Goal: Task Accomplishment & Management: Complete application form

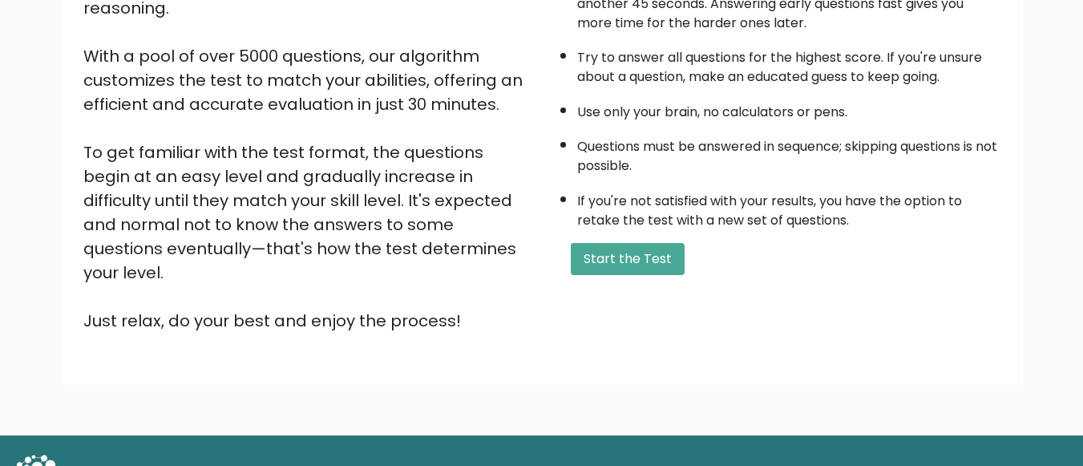
scroll to position [253, 0]
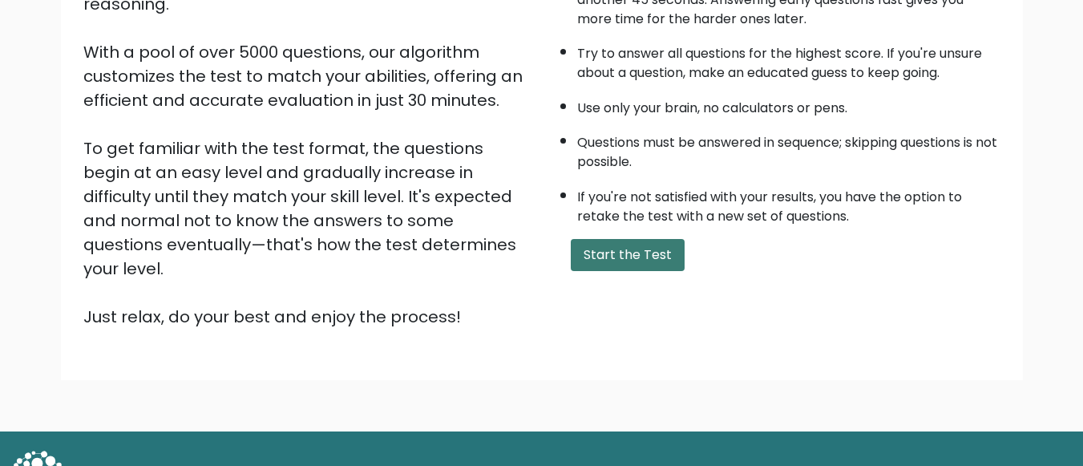
click at [660, 249] on button "Start the Test" at bounding box center [628, 255] width 114 height 32
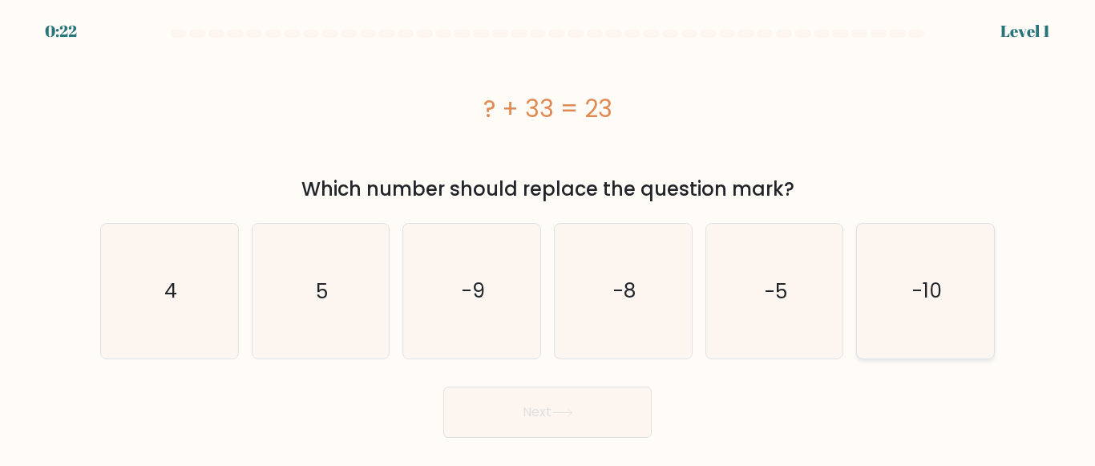
click at [901, 285] on icon "-10" at bounding box center [926, 291] width 134 height 134
click at [548, 237] on input "f. -10" at bounding box center [547, 235] width 1 height 4
radio input "true"
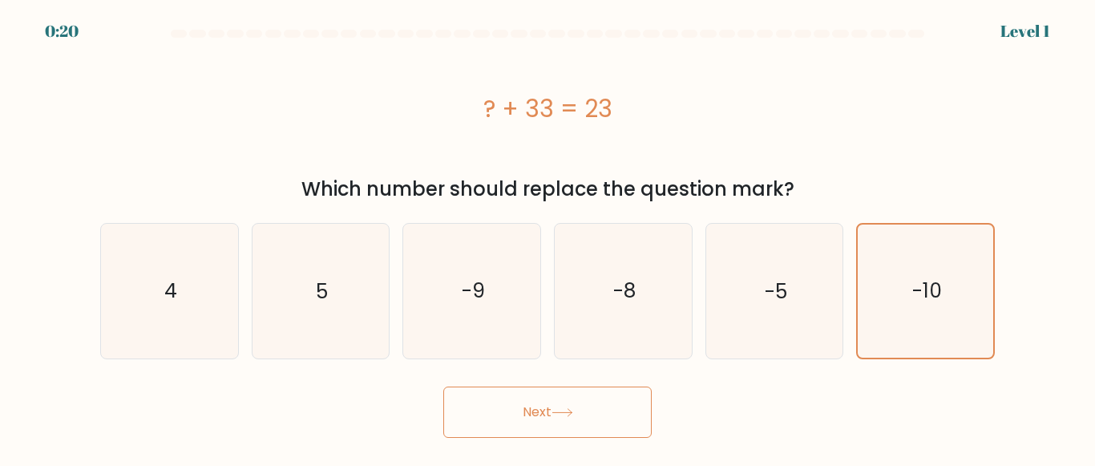
click at [627, 429] on button "Next" at bounding box center [547, 411] width 208 height 51
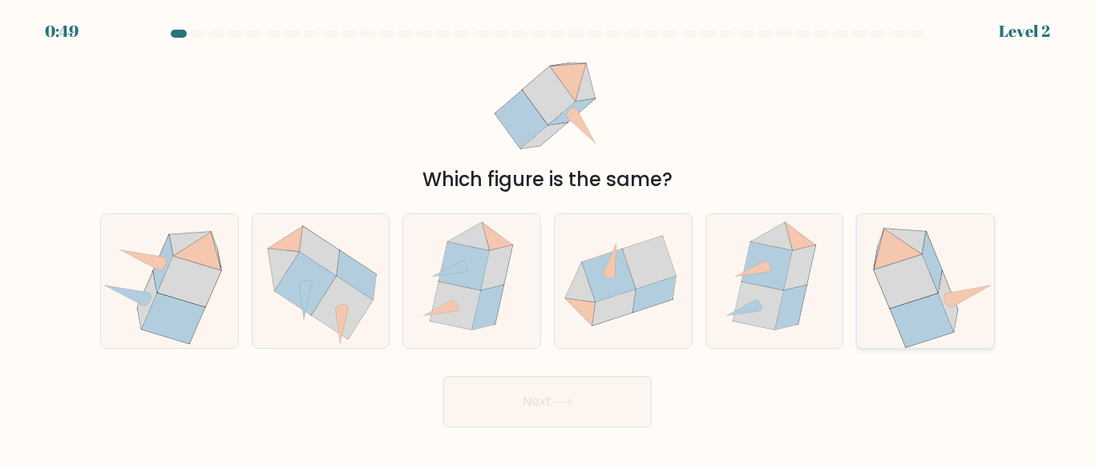
click at [891, 302] on icon at bounding box center [906, 282] width 63 height 54
click at [548, 237] on input "f." at bounding box center [547, 235] width 1 height 4
radio input "true"
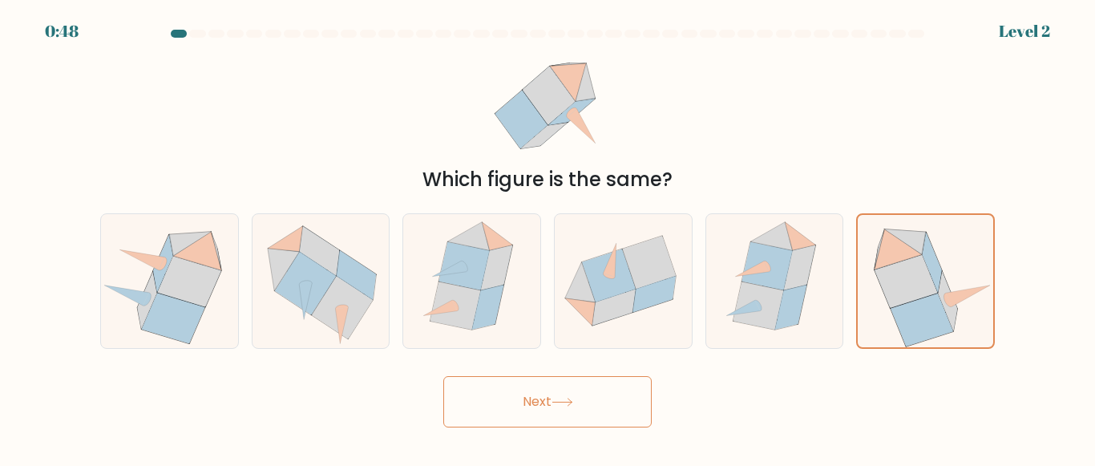
click at [608, 414] on button "Next" at bounding box center [547, 401] width 208 height 51
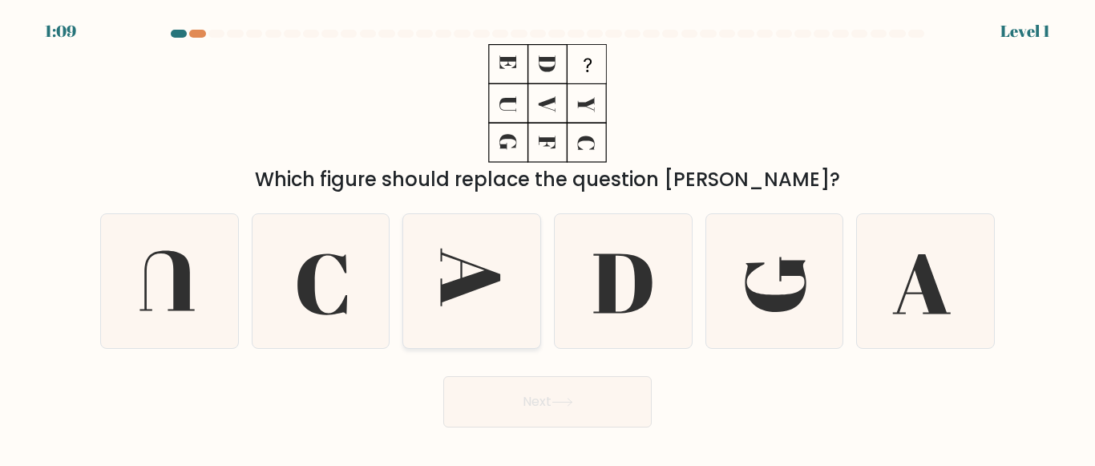
click at [482, 309] on icon at bounding box center [472, 281] width 134 height 134
click at [547, 237] on input "c." at bounding box center [547, 235] width 1 height 4
radio input "true"
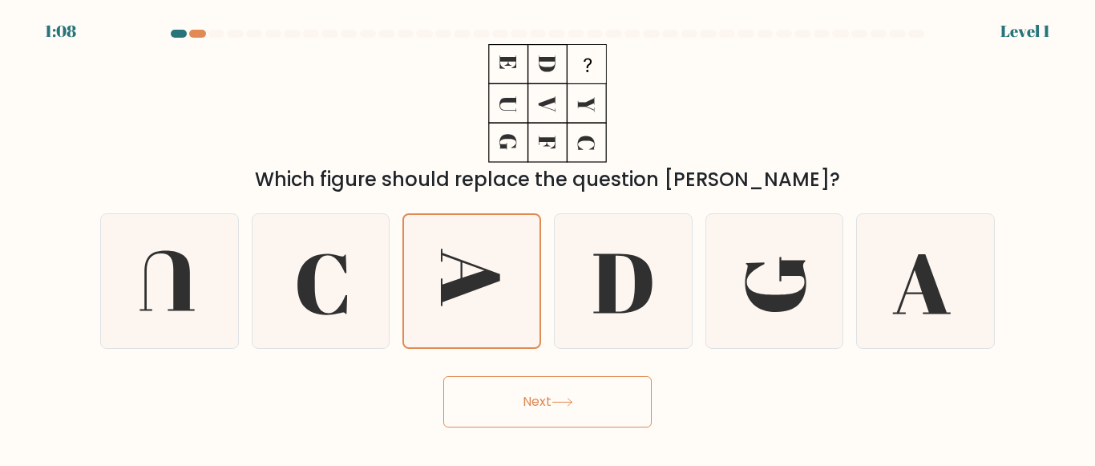
click at [528, 394] on button "Next" at bounding box center [547, 401] width 208 height 51
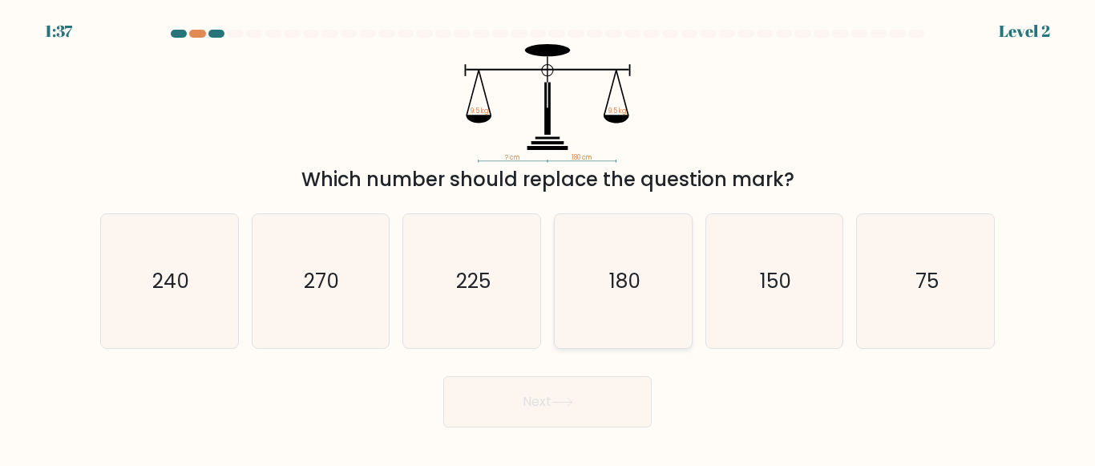
click at [618, 281] on text "180" at bounding box center [623, 281] width 31 height 28
click at [548, 237] on input "d. 180" at bounding box center [547, 235] width 1 height 4
radio input "true"
click at [566, 397] on button "Next" at bounding box center [547, 401] width 208 height 51
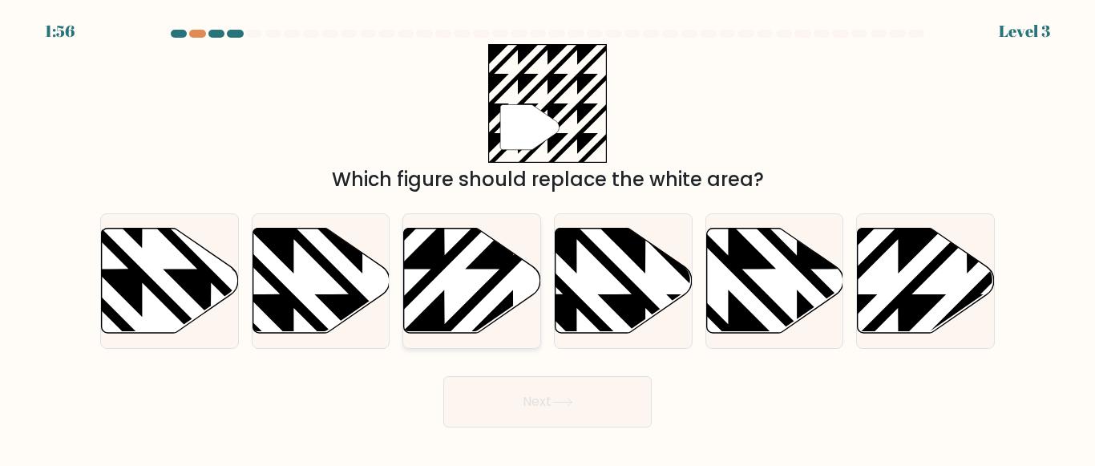
click at [473, 257] on icon at bounding box center [472, 280] width 137 height 105
click at [547, 237] on input "c." at bounding box center [547, 235] width 1 height 4
radio input "true"
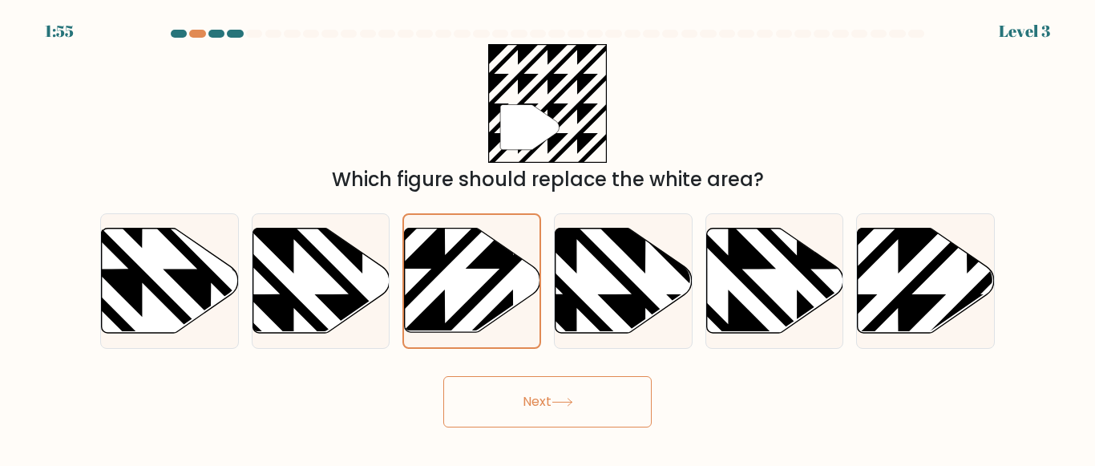
click at [526, 412] on button "Next" at bounding box center [547, 401] width 208 height 51
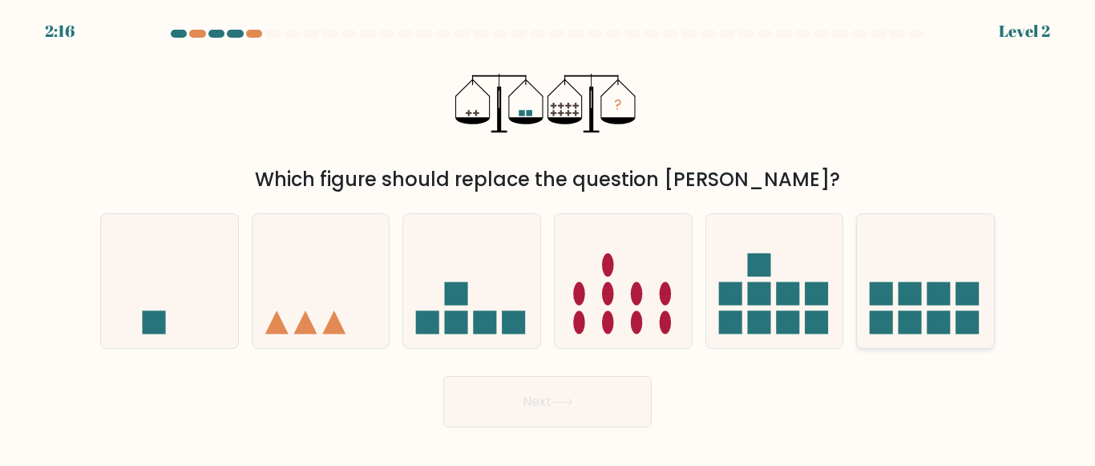
click at [875, 304] on rect at bounding box center [881, 293] width 23 height 23
click at [548, 237] on input "f." at bounding box center [547, 235] width 1 height 4
radio input "true"
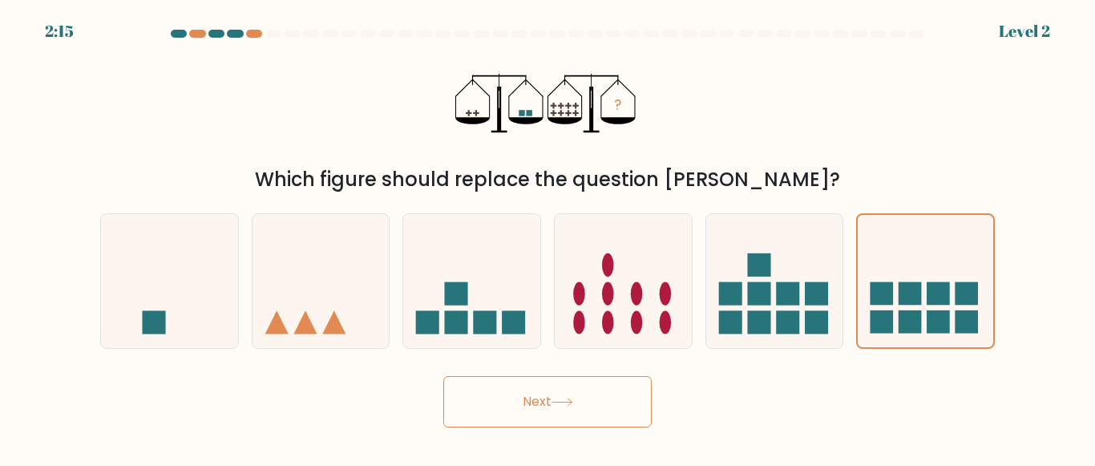
click at [551, 410] on button "Next" at bounding box center [547, 401] width 208 height 51
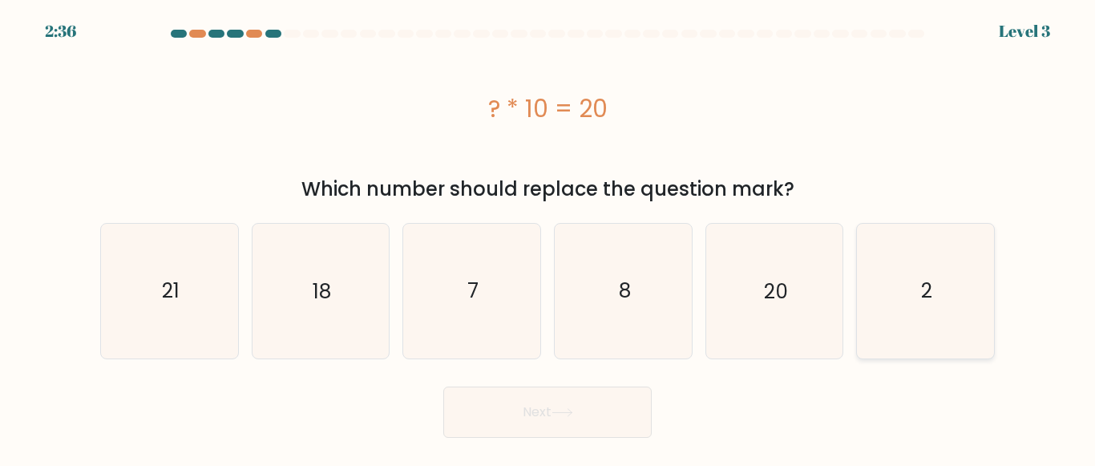
click at [921, 280] on text "2" at bounding box center [926, 291] width 11 height 28
click at [548, 237] on input "f. 2" at bounding box center [547, 235] width 1 height 4
radio input "true"
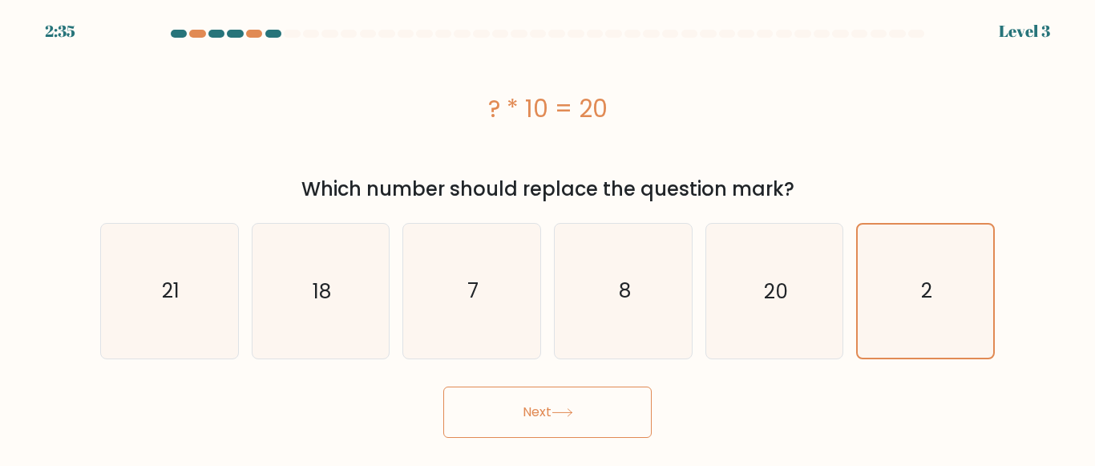
click at [599, 413] on button "Next" at bounding box center [547, 411] width 208 height 51
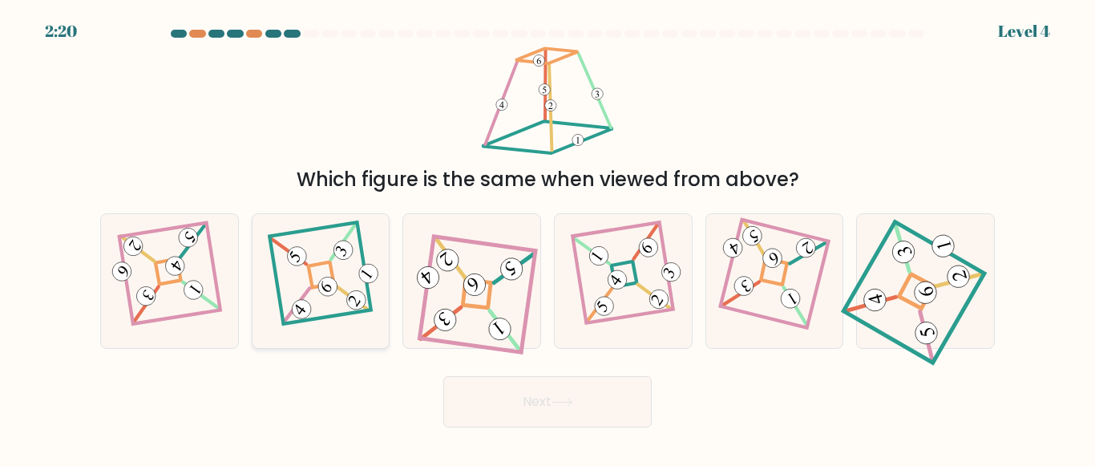
click at [356, 327] on icon at bounding box center [320, 280] width 92 height 107
click at [547, 237] on input "b." at bounding box center [547, 235] width 1 height 4
radio input "true"
click at [538, 405] on button "Next" at bounding box center [547, 401] width 208 height 51
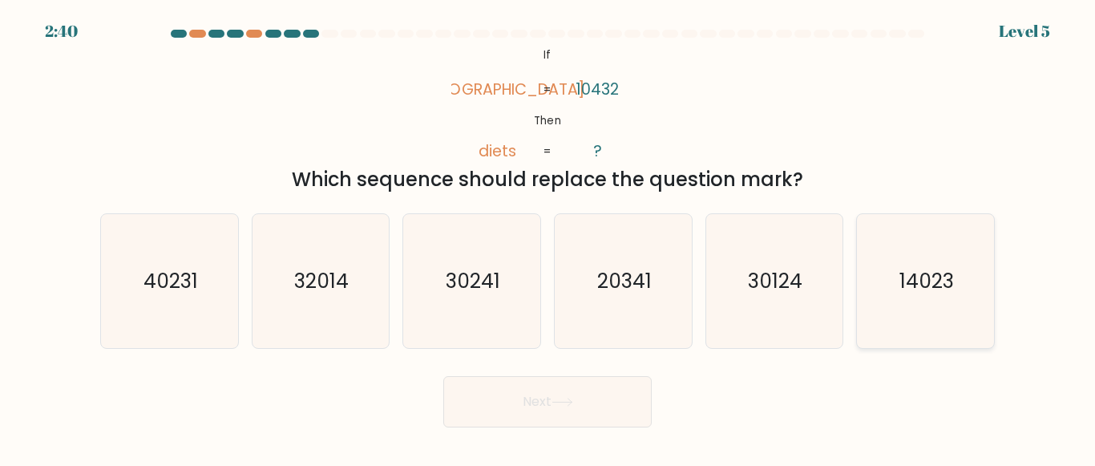
click at [956, 311] on icon "14023" at bounding box center [926, 281] width 134 height 134
click at [548, 237] on input "f. 14023" at bounding box center [547, 235] width 1 height 4
radio input "true"
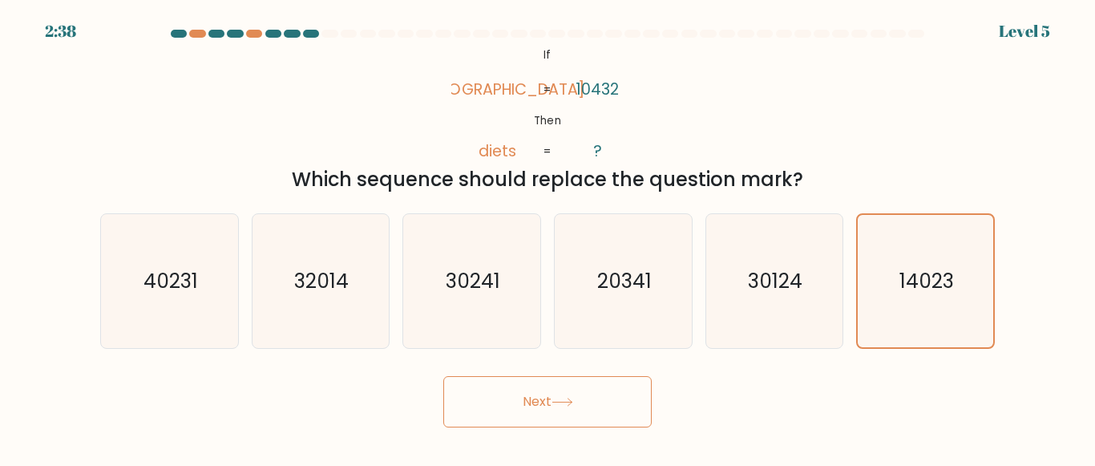
click at [539, 398] on button "Next" at bounding box center [547, 401] width 208 height 51
click at [565, 398] on icon at bounding box center [563, 402] width 22 height 9
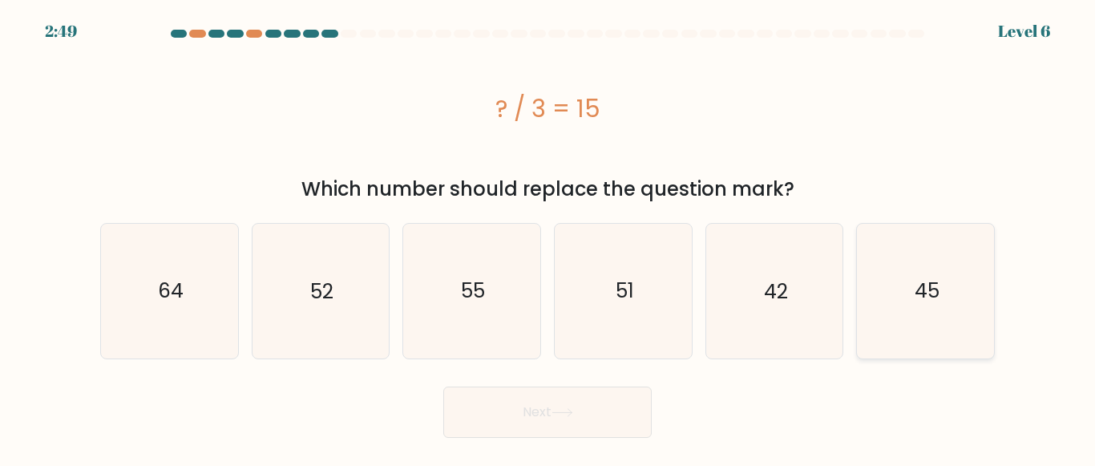
click at [909, 334] on icon "45" at bounding box center [926, 291] width 134 height 134
click at [548, 237] on input "f. 45" at bounding box center [547, 235] width 1 height 4
radio input "true"
click at [597, 425] on button "Next" at bounding box center [547, 411] width 208 height 51
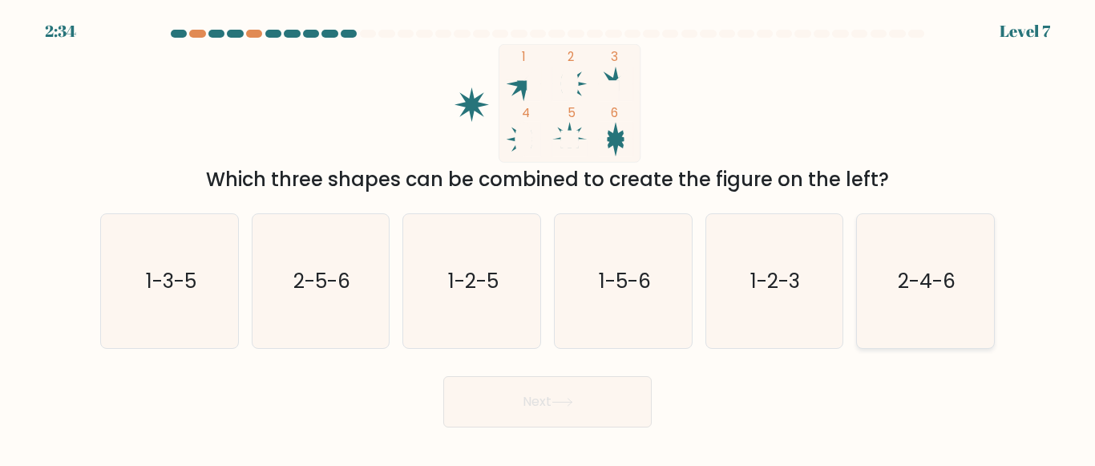
click at [992, 271] on icon "2-4-6" at bounding box center [926, 281] width 134 height 134
click at [548, 237] on input "f. 2-4-6" at bounding box center [547, 235] width 1 height 4
radio input "true"
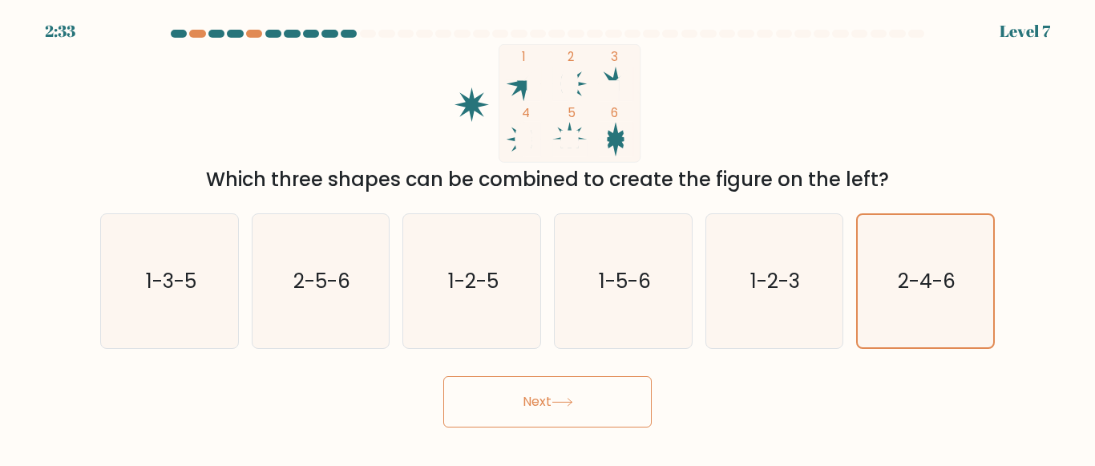
click at [622, 410] on button "Next" at bounding box center [547, 401] width 208 height 51
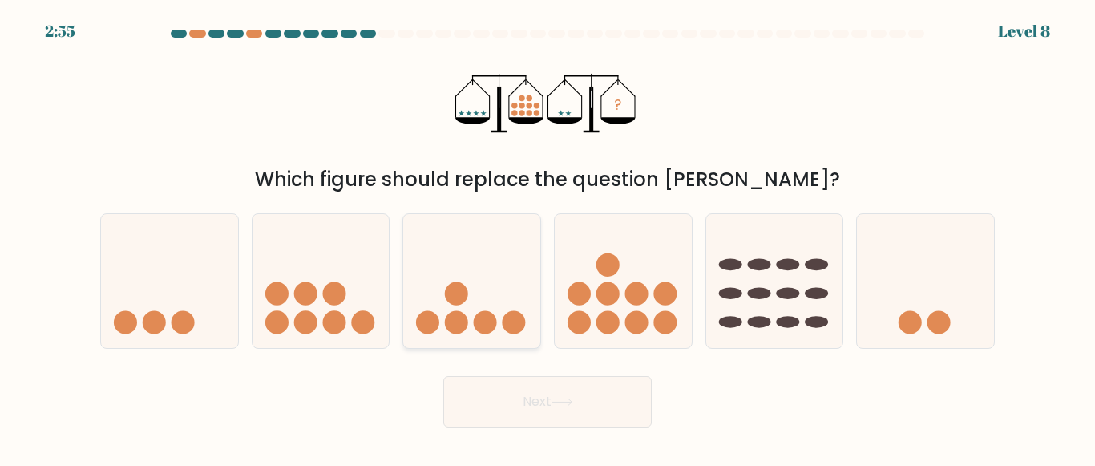
click at [486, 311] on circle at bounding box center [485, 321] width 23 height 23
click at [547, 237] on input "c." at bounding box center [547, 235] width 1 height 4
radio input "true"
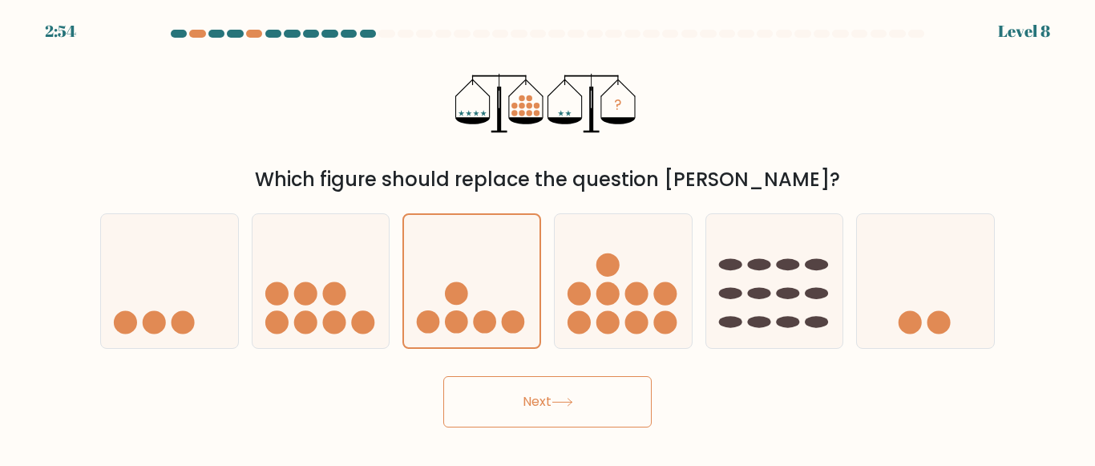
click at [534, 421] on button "Next" at bounding box center [547, 401] width 208 height 51
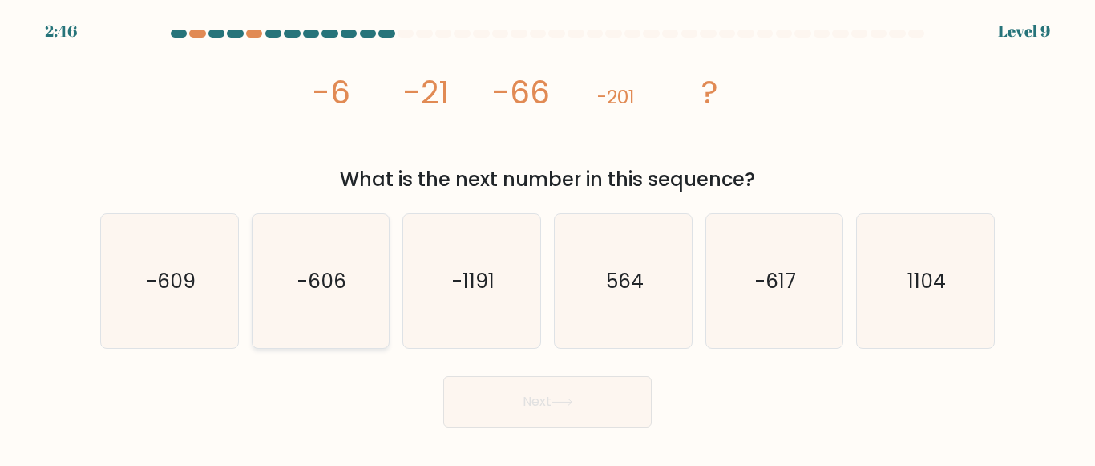
click at [328, 332] on icon "-606" at bounding box center [320, 281] width 134 height 134
click at [547, 237] on input "b. -606" at bounding box center [547, 235] width 1 height 4
radio input "true"
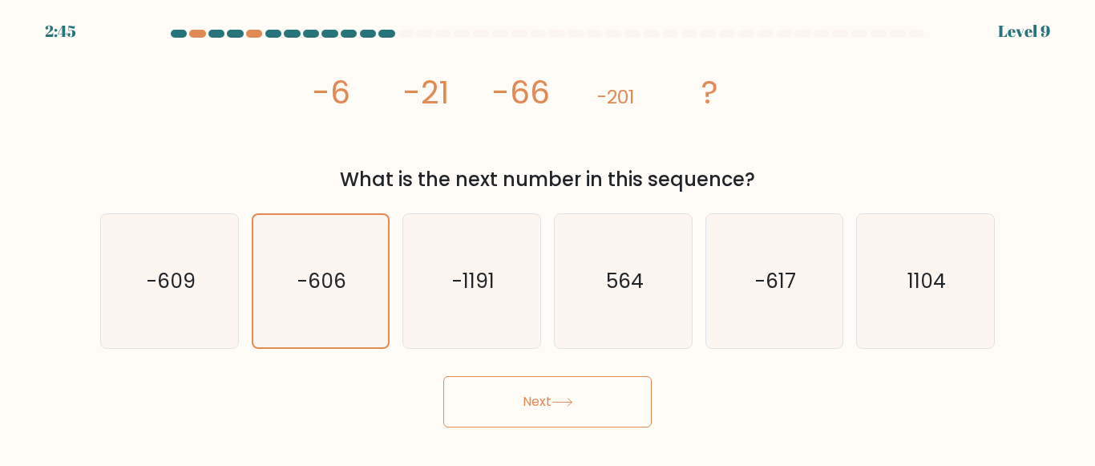
click at [531, 398] on button "Next" at bounding box center [547, 401] width 208 height 51
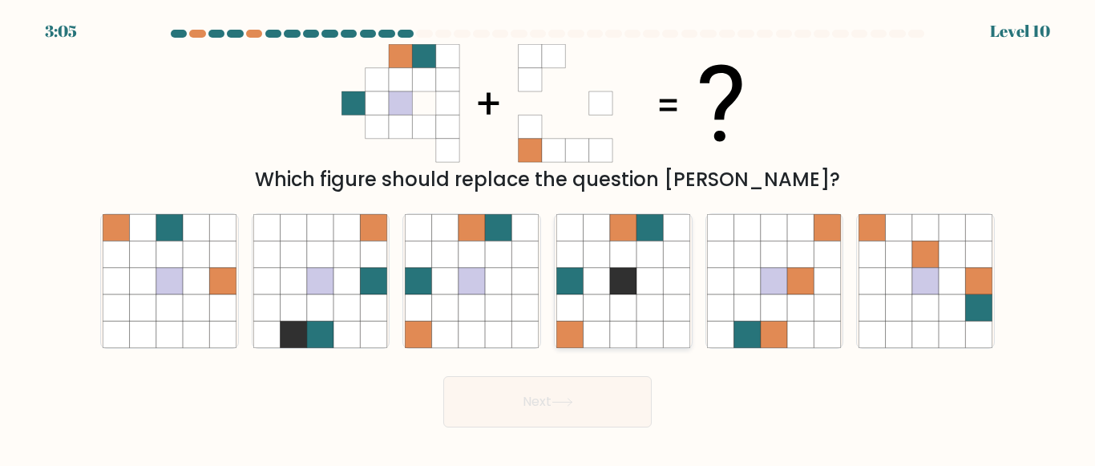
click at [610, 301] on icon at bounding box center [623, 307] width 26 height 26
click at [548, 237] on input "d." at bounding box center [547, 235] width 1 height 4
radio input "true"
click at [571, 411] on button "Next" at bounding box center [547, 401] width 208 height 51
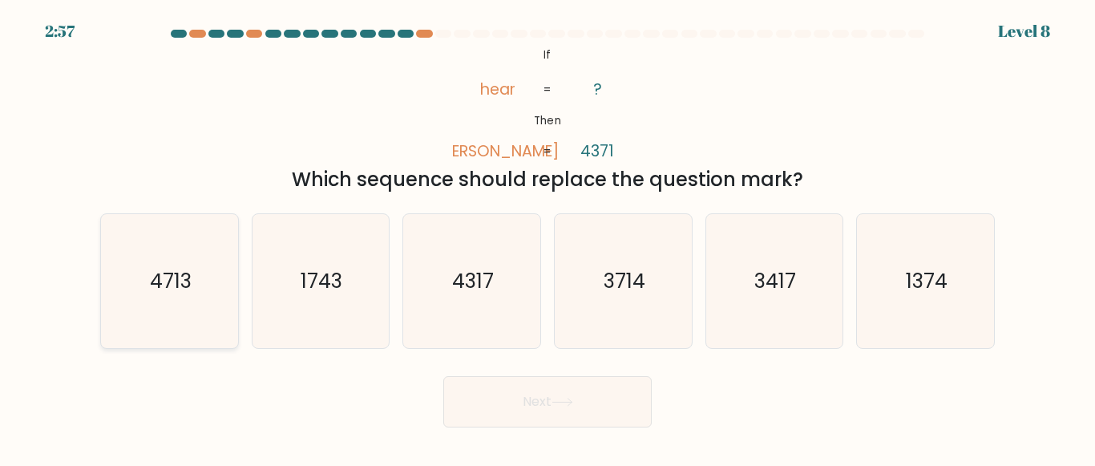
click at [177, 284] on text "4713" at bounding box center [171, 281] width 42 height 28
click at [547, 237] on input "a. 4713" at bounding box center [547, 235] width 1 height 4
radio input "true"
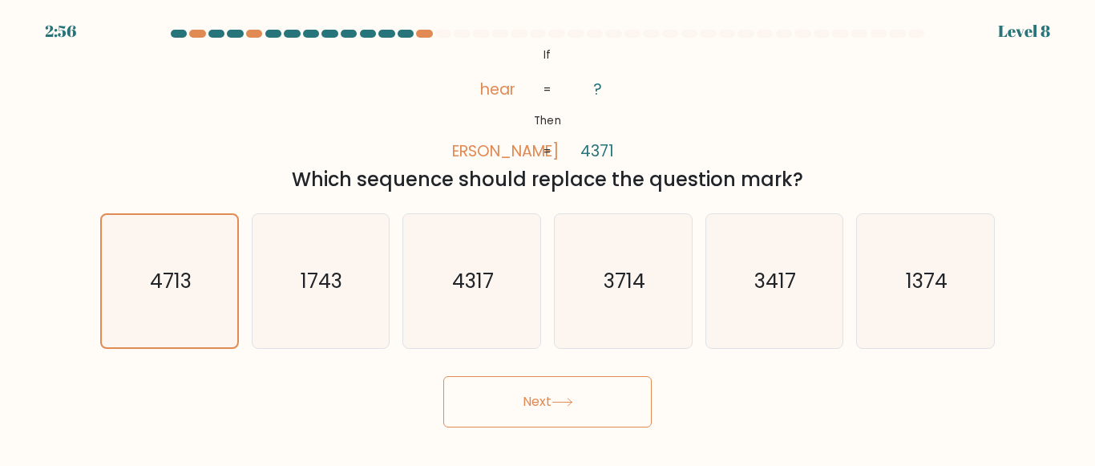
click at [495, 406] on button "Next" at bounding box center [547, 401] width 208 height 51
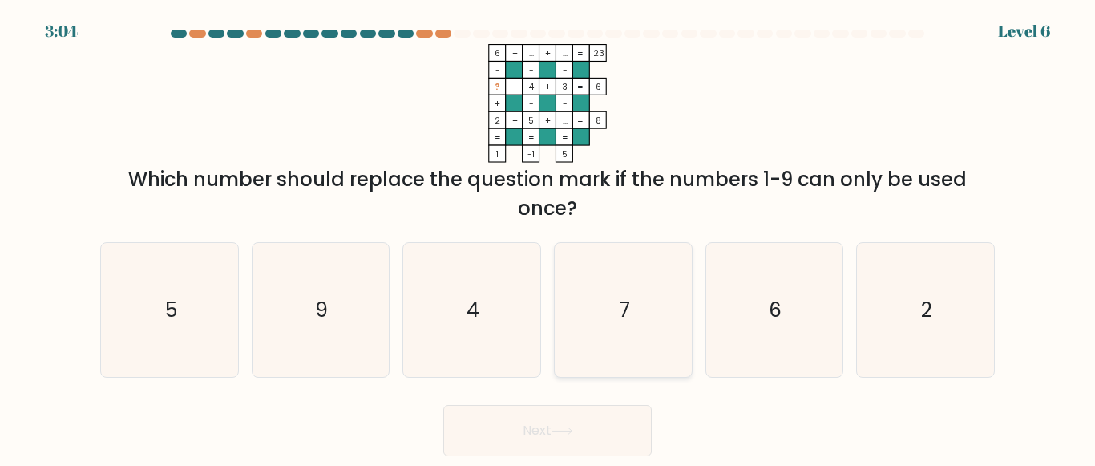
click at [600, 316] on icon "7" at bounding box center [623, 310] width 134 height 134
click at [548, 237] on input "d. 7" at bounding box center [547, 235] width 1 height 4
radio input "true"
click at [606, 422] on button "Next" at bounding box center [547, 430] width 208 height 51
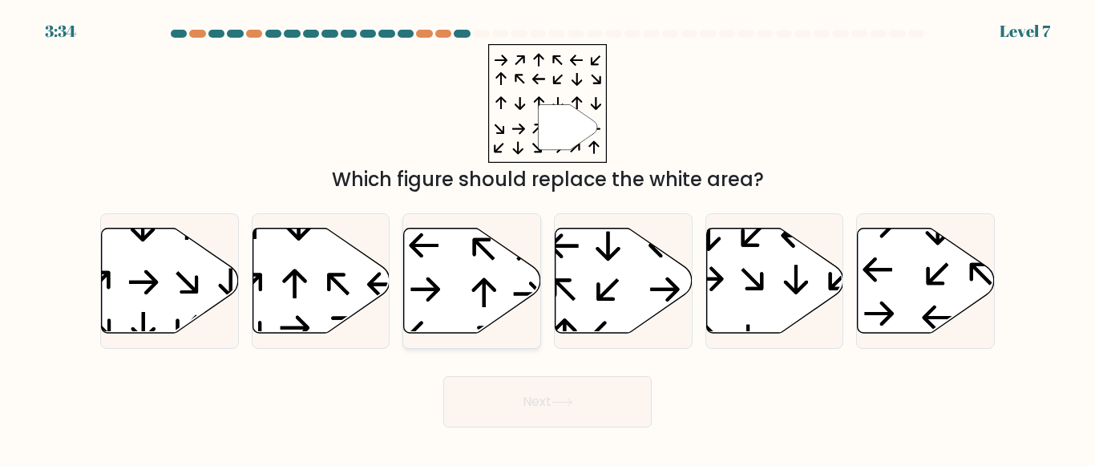
click at [466, 286] on icon at bounding box center [472, 280] width 137 height 105
click at [547, 237] on input "c." at bounding box center [547, 235] width 1 height 4
radio input "true"
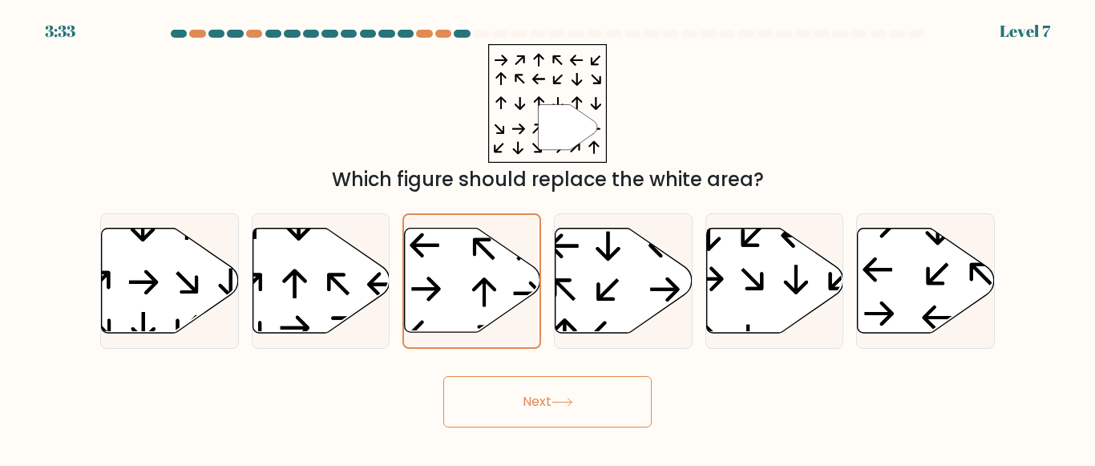
click at [548, 395] on button "Next" at bounding box center [547, 401] width 208 height 51
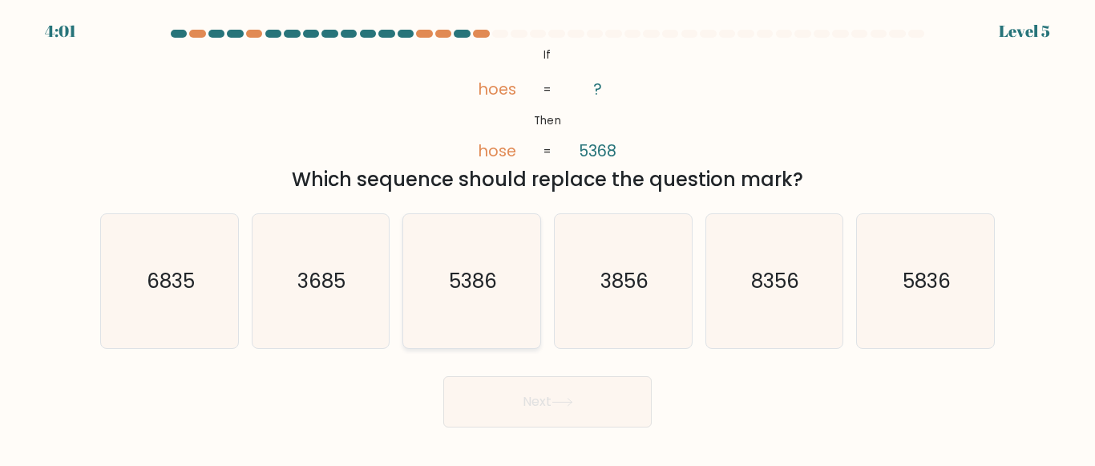
click at [469, 278] on text "5386" at bounding box center [473, 281] width 48 height 28
click at [547, 237] on input "c. 5386" at bounding box center [547, 235] width 1 height 4
radio input "true"
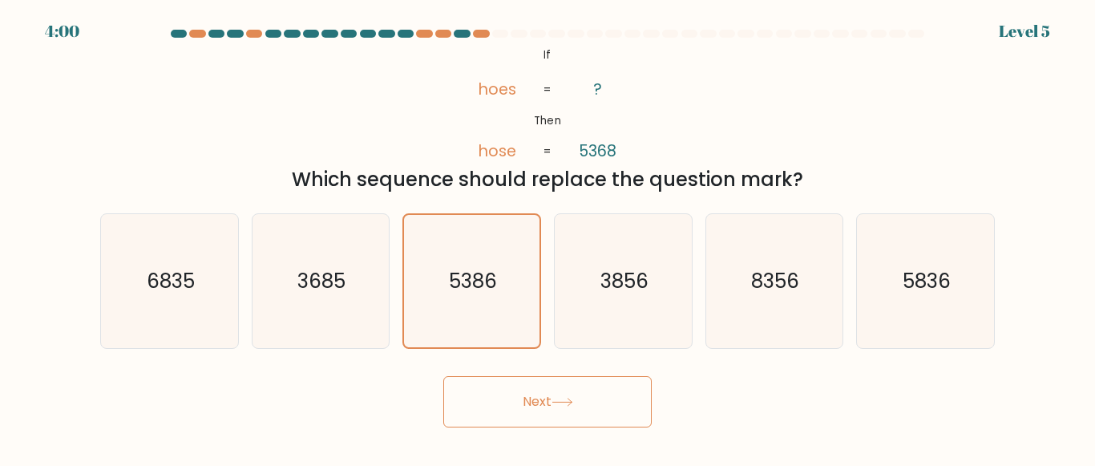
click at [533, 401] on button "Next" at bounding box center [547, 401] width 208 height 51
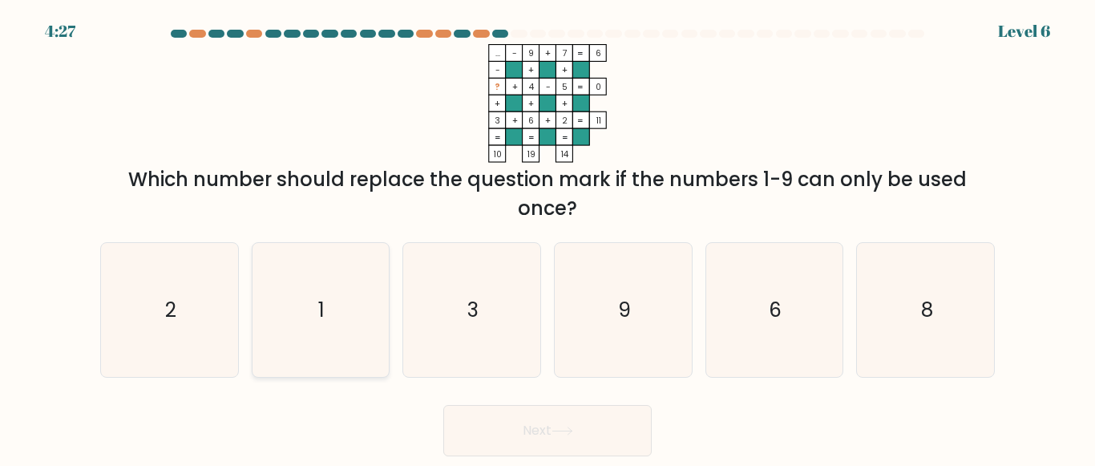
click at [333, 310] on icon "1" at bounding box center [320, 310] width 134 height 134
click at [547, 237] on input "b. 1" at bounding box center [547, 235] width 1 height 4
radio input "true"
click at [528, 426] on button "Next" at bounding box center [547, 430] width 208 height 51
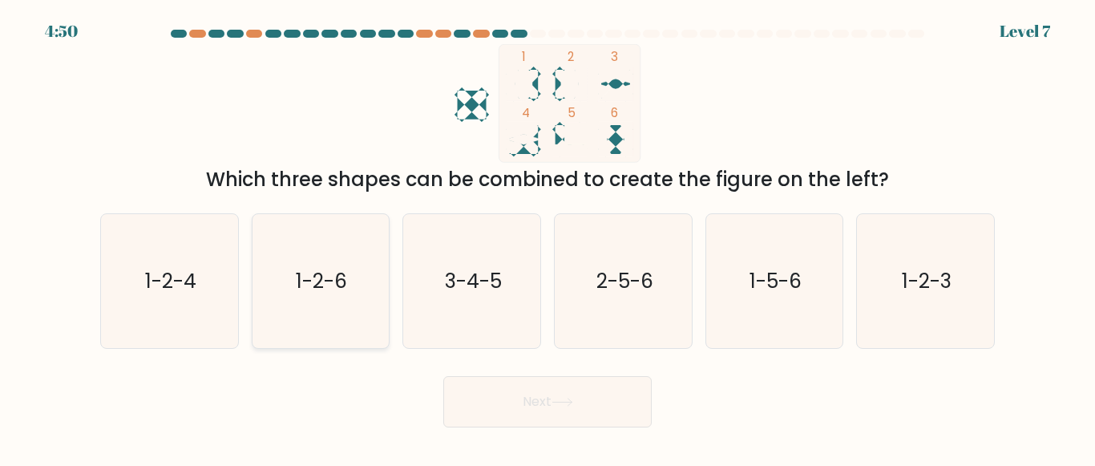
click at [338, 281] on text "1-2-6" at bounding box center [322, 281] width 51 height 28
click at [547, 237] on input "b. 1-2-6" at bounding box center [547, 235] width 1 height 4
radio input "true"
click at [509, 394] on button "Next" at bounding box center [547, 401] width 208 height 51
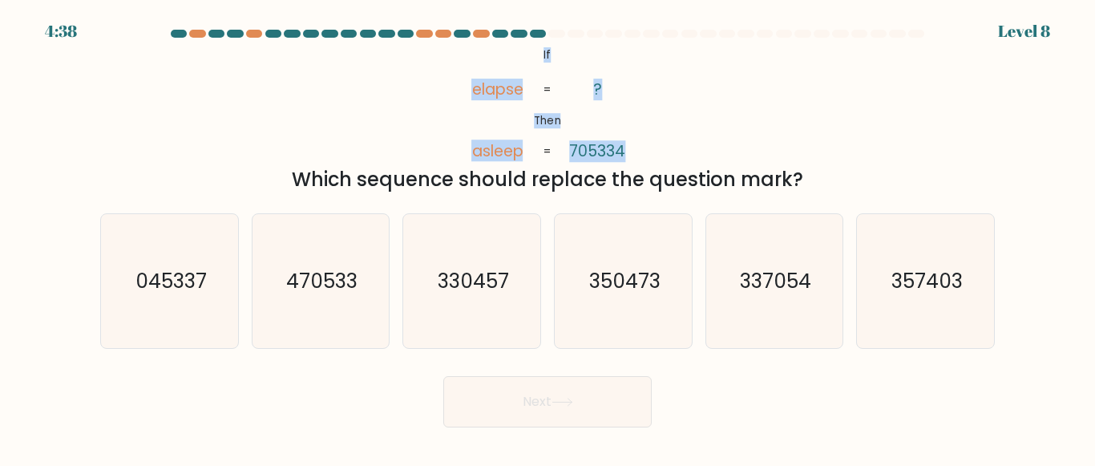
drag, startPoint x: 519, startPoint y: 51, endPoint x: 642, endPoint y: 141, distance: 152.5
click at [642, 141] on icon "@import url('https://fonts.googleapis.com/css?family=Abril+Fatface:400,100,100i…" at bounding box center [547, 103] width 192 height 119
copy icon "If Then elapse asleep ? 705334"
click at [670, 131] on div "@import url('https://fonts.googleapis.com/css?family=Abril+Fatface:400,100,100i…" at bounding box center [548, 119] width 914 height 150
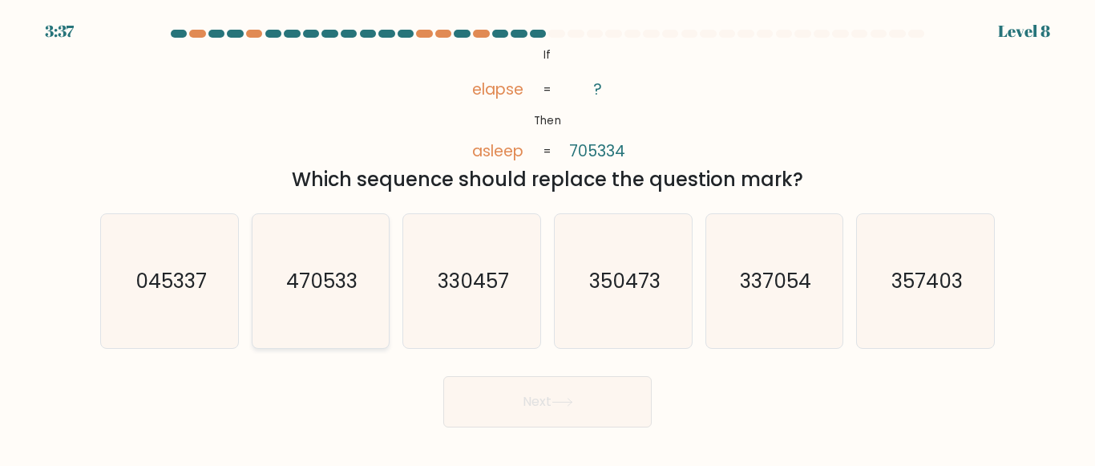
click at [301, 305] on icon "470533" at bounding box center [320, 281] width 134 height 134
click at [547, 237] on input "b. 470533" at bounding box center [547, 235] width 1 height 4
radio input "true"
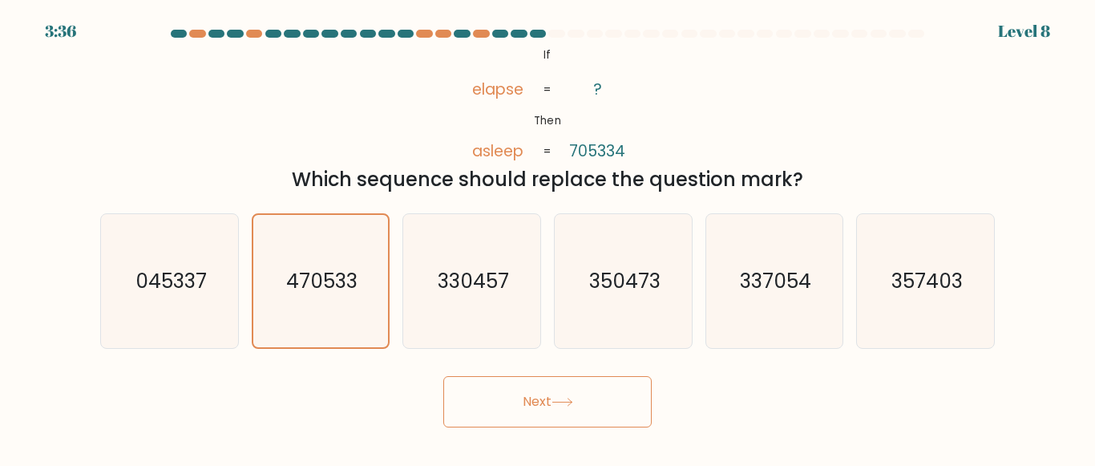
click at [512, 407] on button "Next" at bounding box center [547, 401] width 208 height 51
click at [557, 406] on icon at bounding box center [563, 402] width 22 height 9
click at [498, 408] on button "Next" at bounding box center [547, 401] width 208 height 51
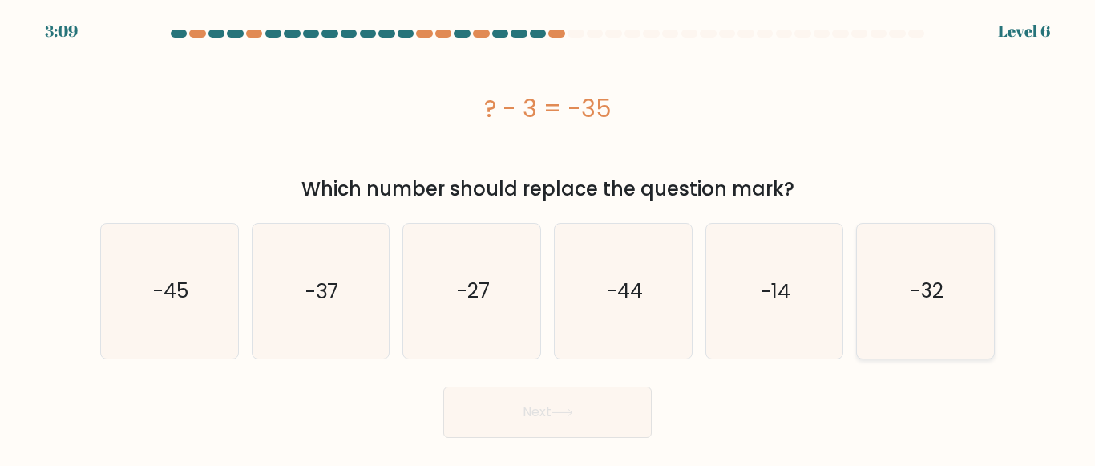
click at [907, 305] on icon "-32" at bounding box center [926, 291] width 134 height 134
click at [548, 237] on input "f. -32" at bounding box center [547, 235] width 1 height 4
radio input "true"
click at [620, 427] on button "Next" at bounding box center [547, 411] width 208 height 51
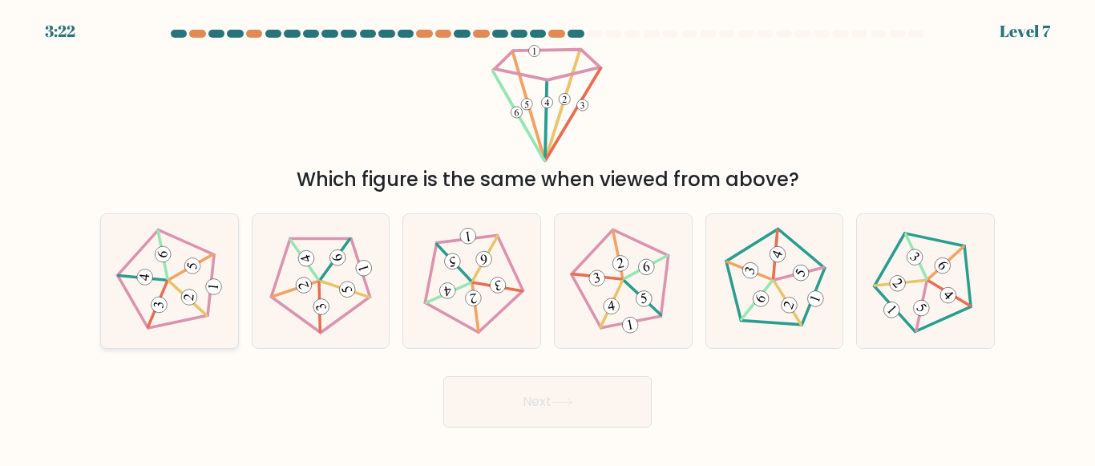
click at [136, 265] on icon at bounding box center [168, 280] width 107 height 107
click at [547, 237] on input "a." at bounding box center [547, 235] width 1 height 4
radio input "true"
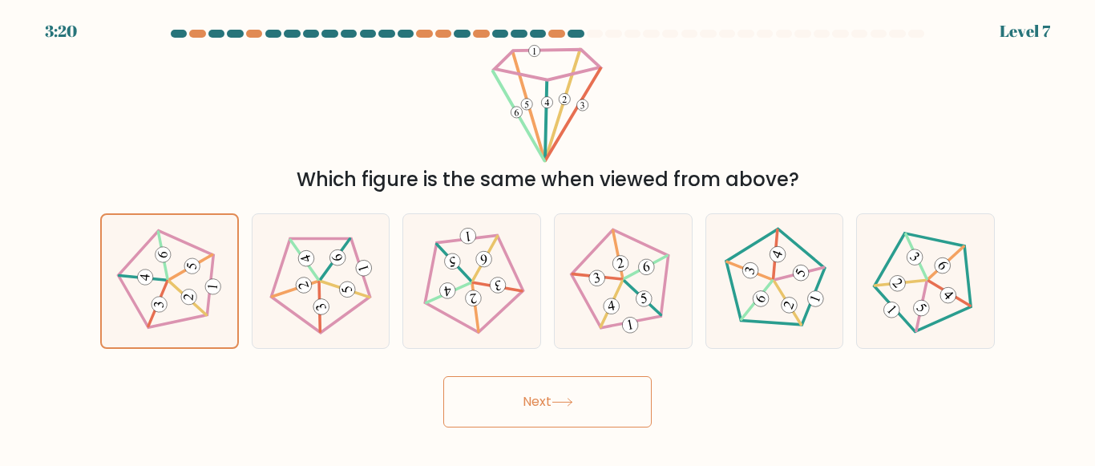
click at [554, 375] on div "Next" at bounding box center [548, 397] width 914 height 59
click at [562, 405] on icon at bounding box center [563, 402] width 22 height 9
click at [557, 395] on button "Next" at bounding box center [547, 401] width 208 height 51
click at [547, 414] on button "Next" at bounding box center [547, 401] width 208 height 51
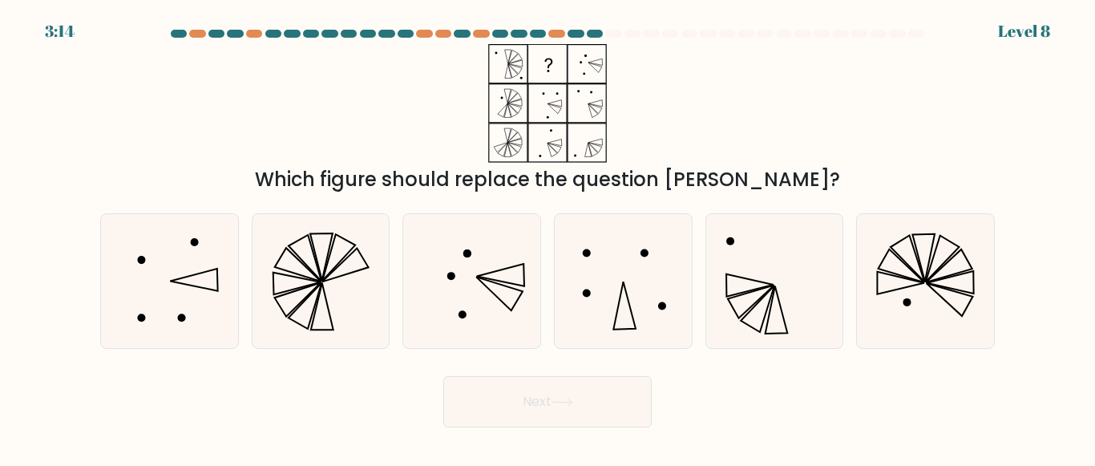
click at [533, 394] on button "Next" at bounding box center [547, 401] width 208 height 51
click at [830, 109] on div "Which figure should replace the question [PERSON_NAME]?" at bounding box center [548, 119] width 914 height 150
click at [765, 281] on icon at bounding box center [774, 281] width 134 height 134
click at [548, 237] on input "e." at bounding box center [547, 235] width 1 height 4
radio input "true"
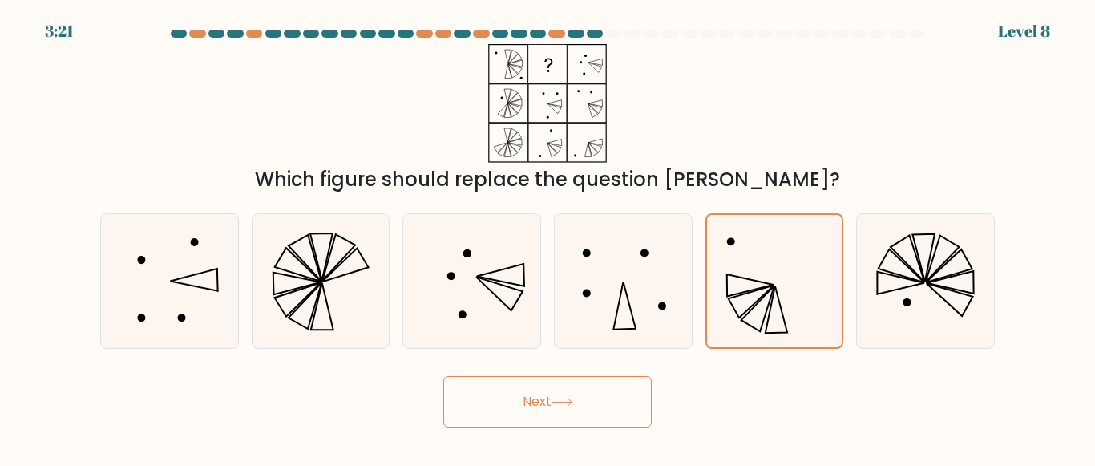
click at [583, 420] on button "Next" at bounding box center [547, 401] width 208 height 51
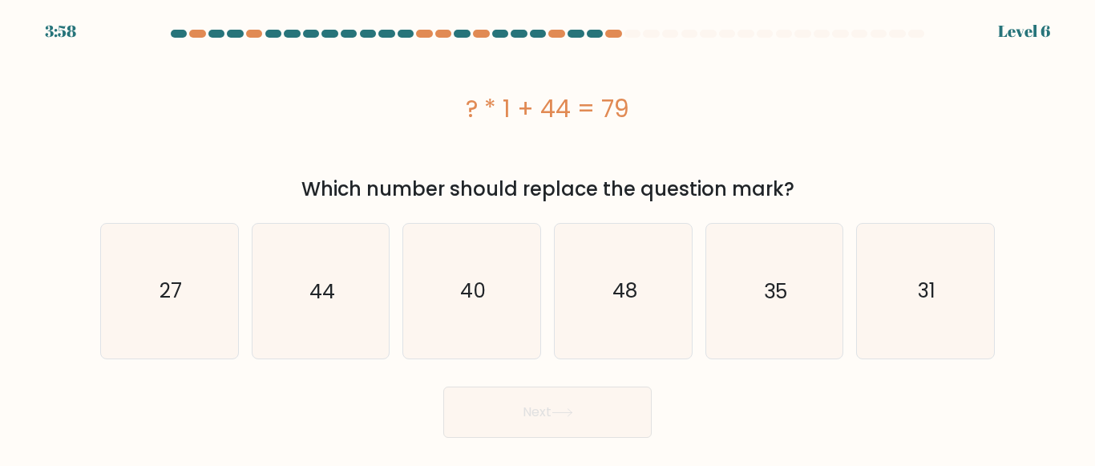
click at [537, 420] on button "Next" at bounding box center [547, 411] width 208 height 51
click at [873, 79] on div "? * 1 + 44 = 79" at bounding box center [547, 108] width 895 height 128
click at [761, 317] on icon "35" at bounding box center [774, 291] width 134 height 134
click at [548, 237] on input "e. 35" at bounding box center [547, 235] width 1 height 4
radio input "true"
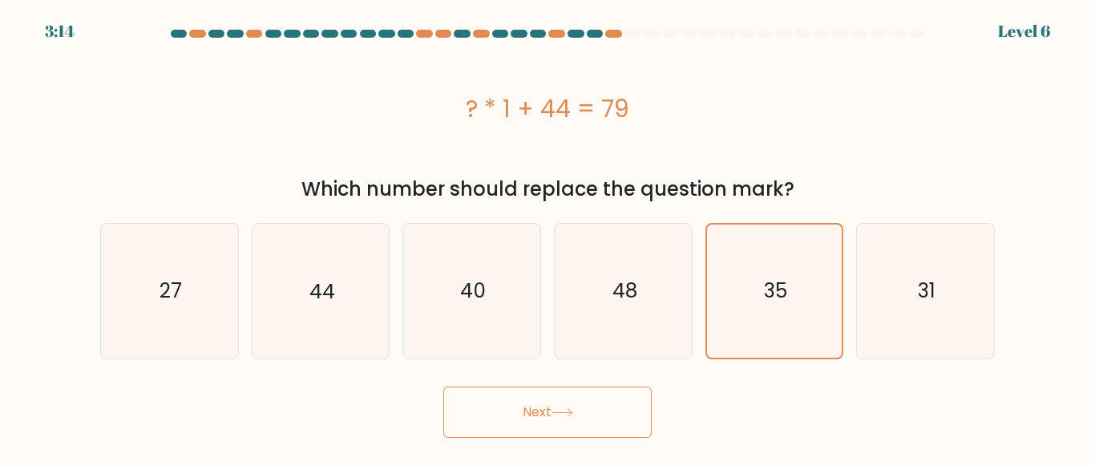
click at [565, 435] on button "Next" at bounding box center [547, 411] width 208 height 51
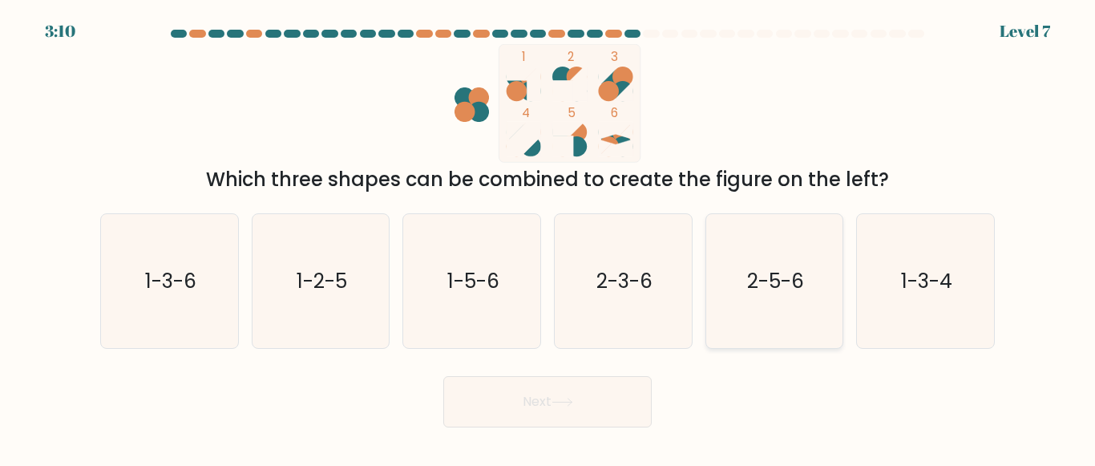
click at [760, 306] on icon "2-5-6" at bounding box center [774, 281] width 134 height 134
click at [548, 237] on input "e. 2-5-6" at bounding box center [547, 235] width 1 height 4
radio input "true"
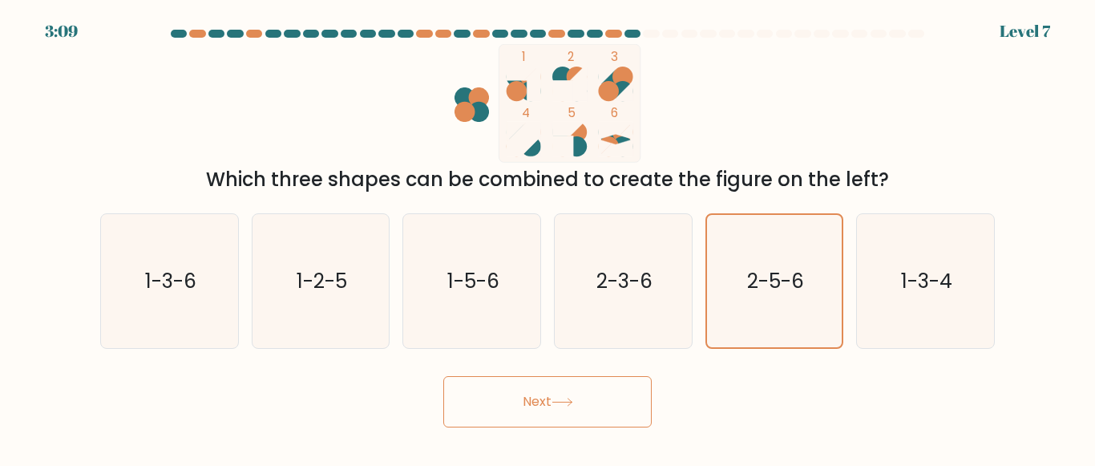
click at [595, 391] on button "Next" at bounding box center [547, 401] width 208 height 51
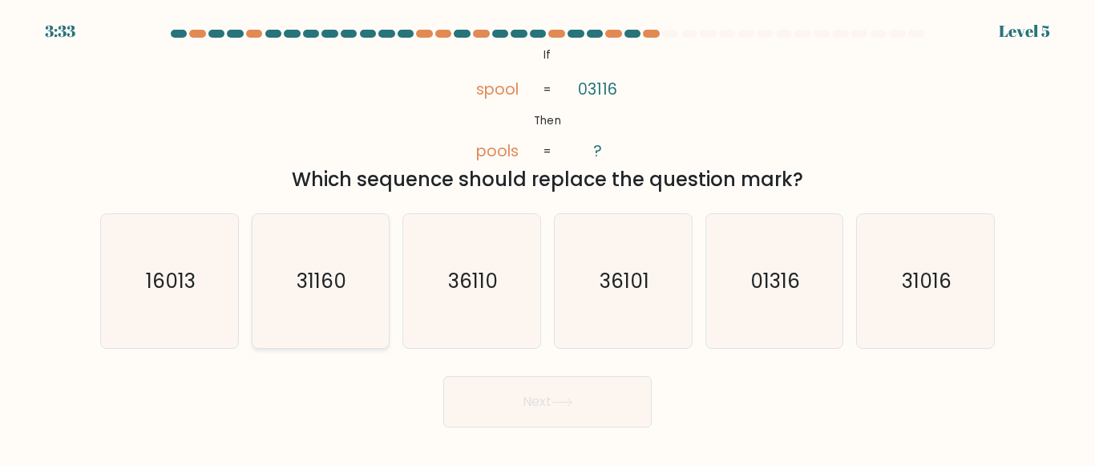
click at [356, 293] on icon "31160" at bounding box center [320, 281] width 134 height 134
click at [547, 237] on input "b. 31160" at bounding box center [547, 235] width 1 height 4
radio input "true"
click at [495, 390] on button "Next" at bounding box center [547, 401] width 208 height 51
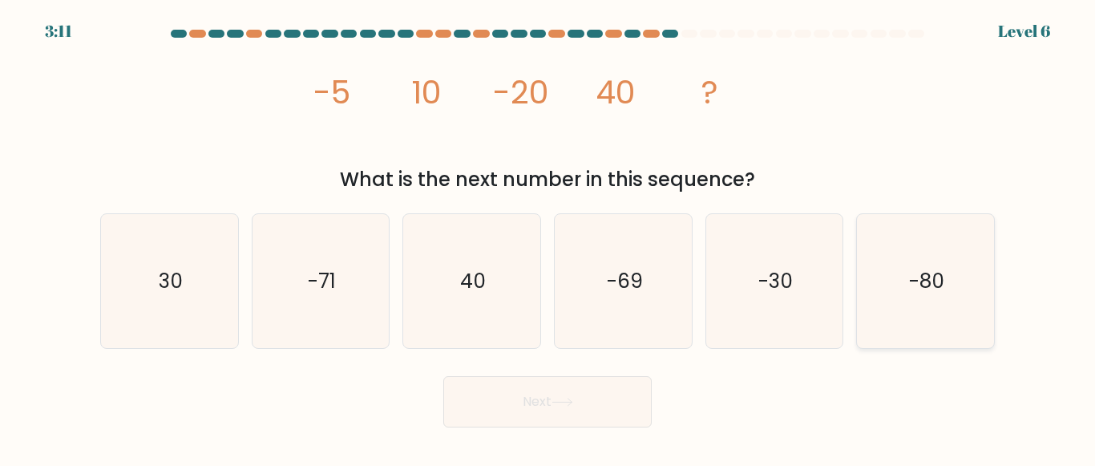
click at [889, 281] on icon "-80" at bounding box center [926, 281] width 134 height 134
click at [548, 237] on input "f. -80" at bounding box center [547, 235] width 1 height 4
radio input "true"
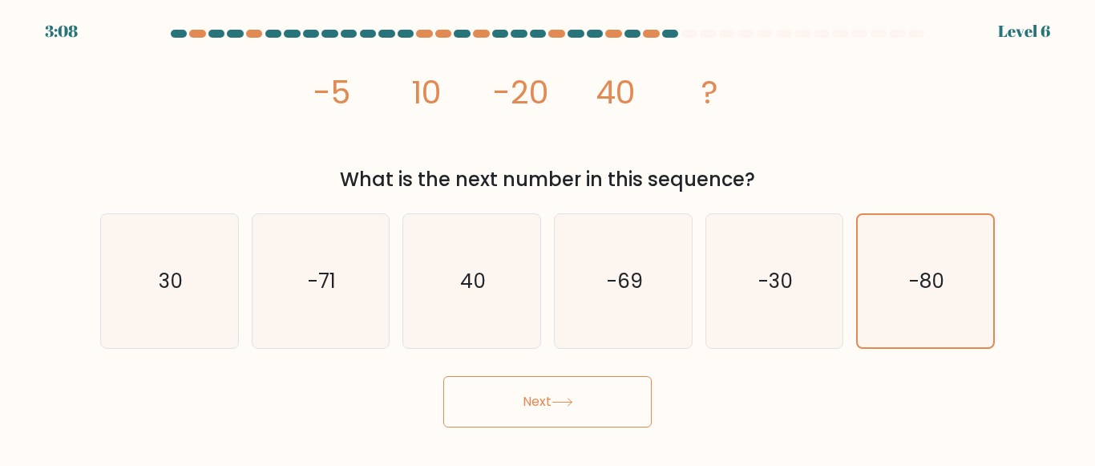
click at [570, 399] on icon at bounding box center [563, 402] width 22 height 9
click at [533, 400] on button "Next" at bounding box center [547, 401] width 208 height 51
click at [552, 400] on button "Next" at bounding box center [547, 401] width 208 height 51
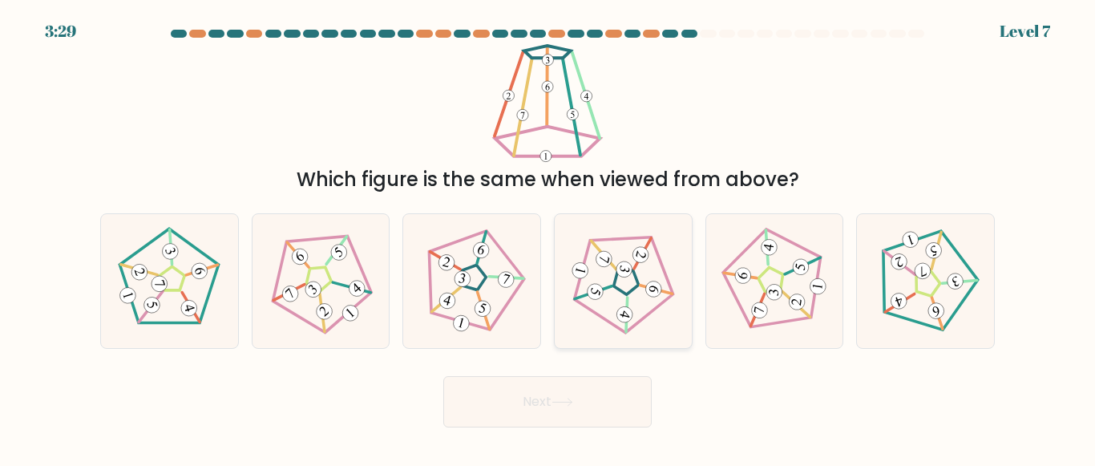
click at [675, 318] on icon at bounding box center [622, 280] width 107 height 107
click at [548, 237] on input "d." at bounding box center [547, 235] width 1 height 4
radio input "true"
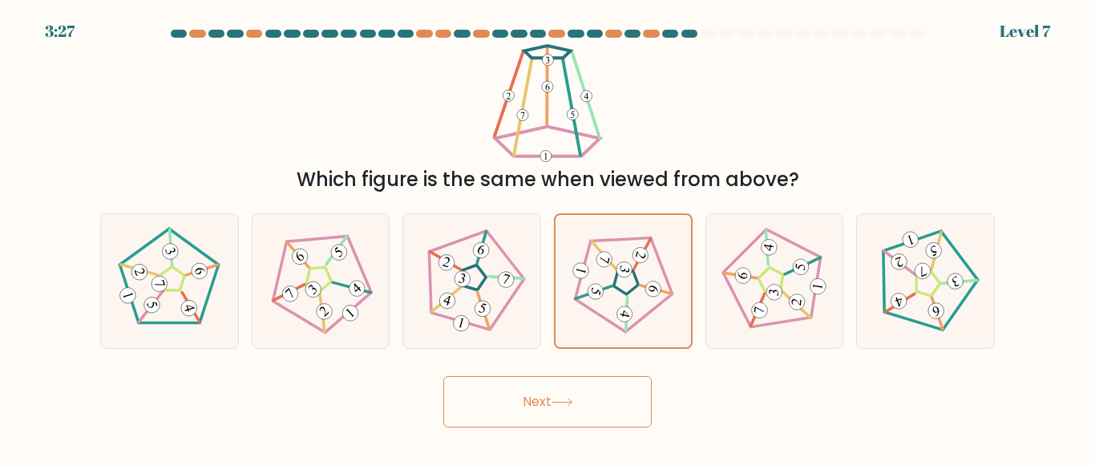
click at [564, 414] on button "Next" at bounding box center [547, 401] width 208 height 51
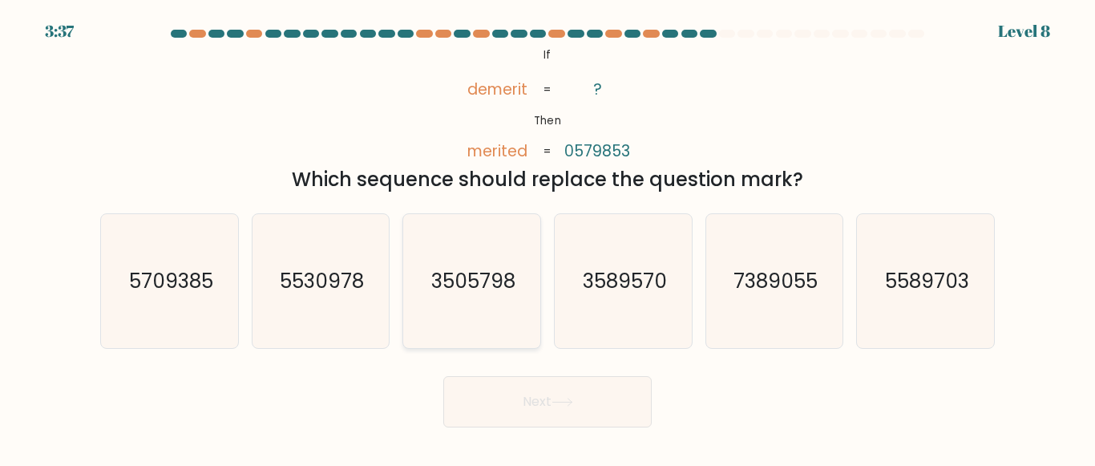
click at [505, 294] on text "3505798" at bounding box center [473, 281] width 84 height 28
click at [547, 237] on input "c. 3505798" at bounding box center [547, 235] width 1 height 4
radio input "true"
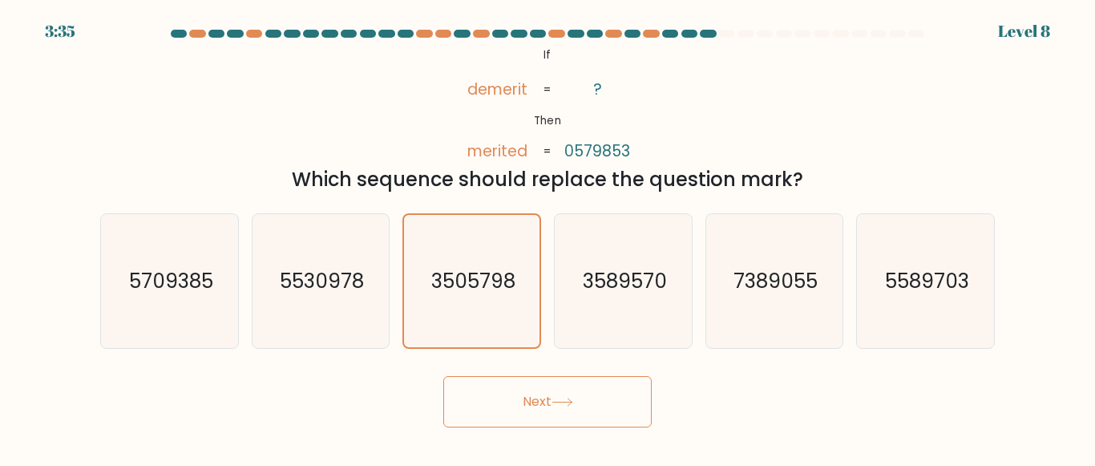
click at [523, 405] on button "Next" at bounding box center [547, 401] width 208 height 51
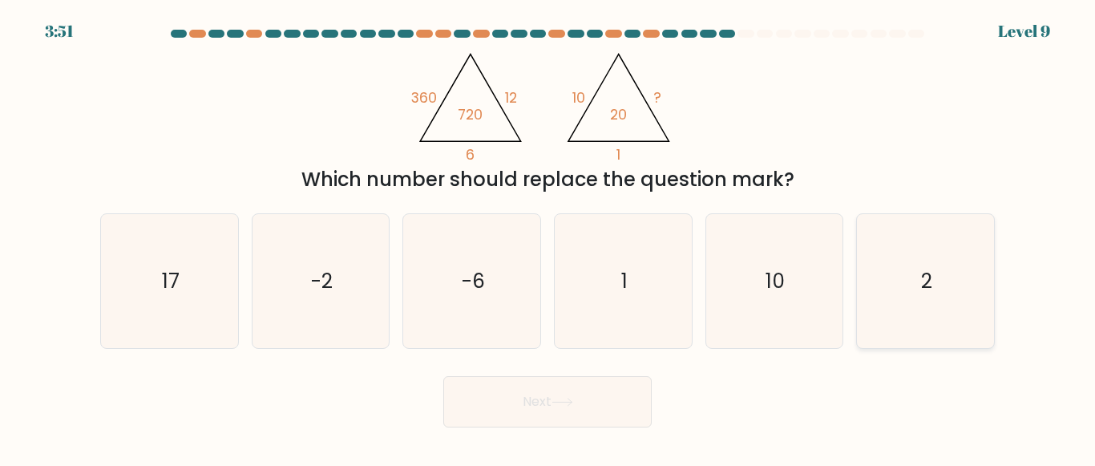
click at [898, 309] on icon "2" at bounding box center [926, 281] width 134 height 134
click at [548, 237] on input "f. 2" at bounding box center [547, 235] width 1 height 4
radio input "true"
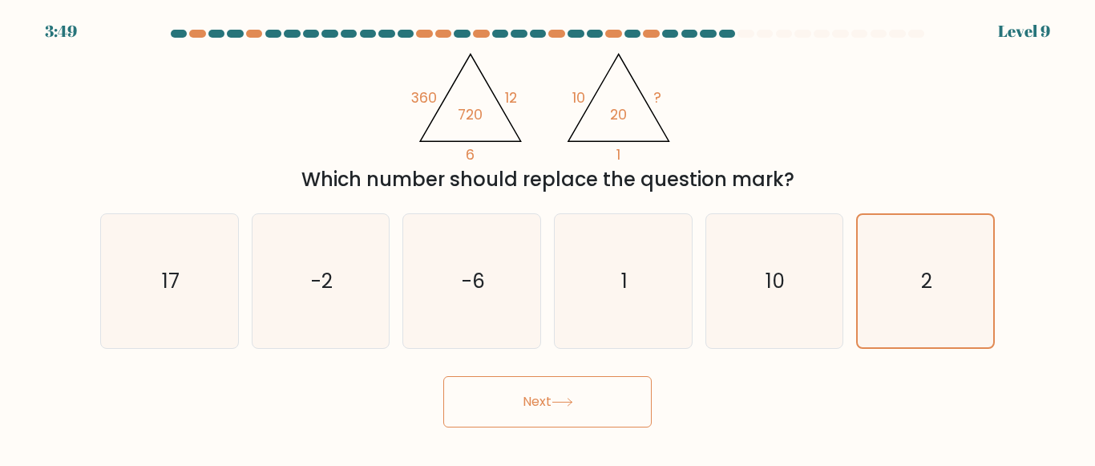
click at [467, 393] on button "Next" at bounding box center [547, 401] width 208 height 51
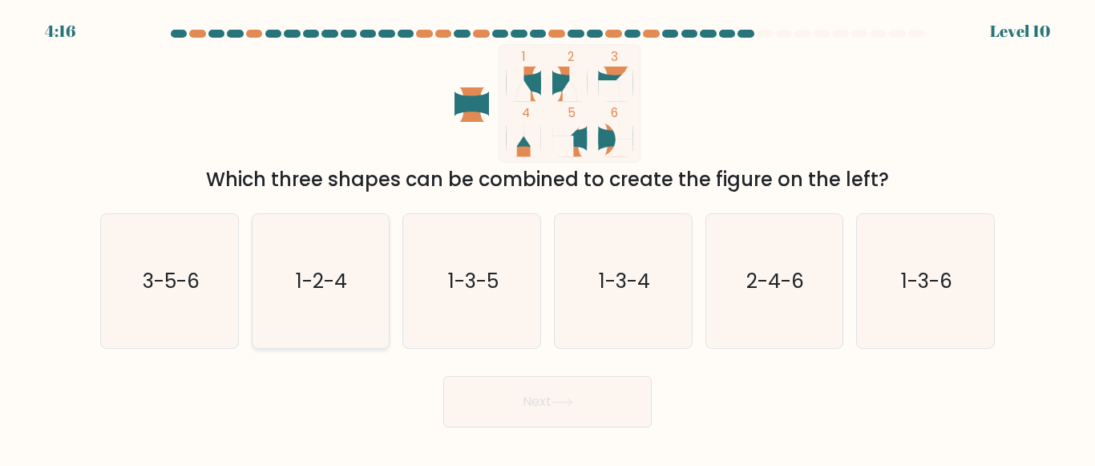
click at [322, 262] on icon "1-2-4" at bounding box center [320, 281] width 134 height 134
click at [547, 237] on input "b. 1-2-4" at bounding box center [547, 235] width 1 height 4
radio input "true"
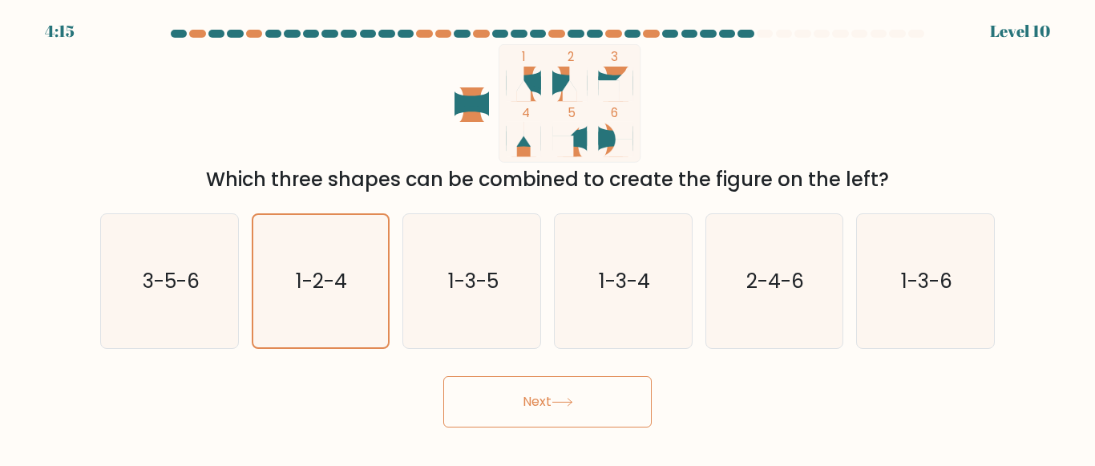
click at [504, 390] on button "Next" at bounding box center [547, 401] width 208 height 51
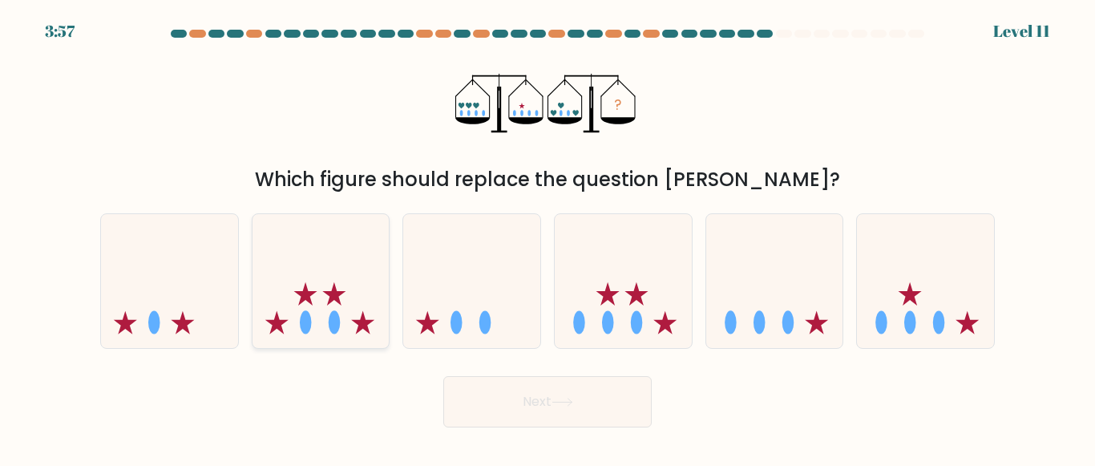
click at [315, 311] on icon at bounding box center [321, 280] width 137 height 113
click at [547, 237] on input "b." at bounding box center [547, 235] width 1 height 4
radio input "true"
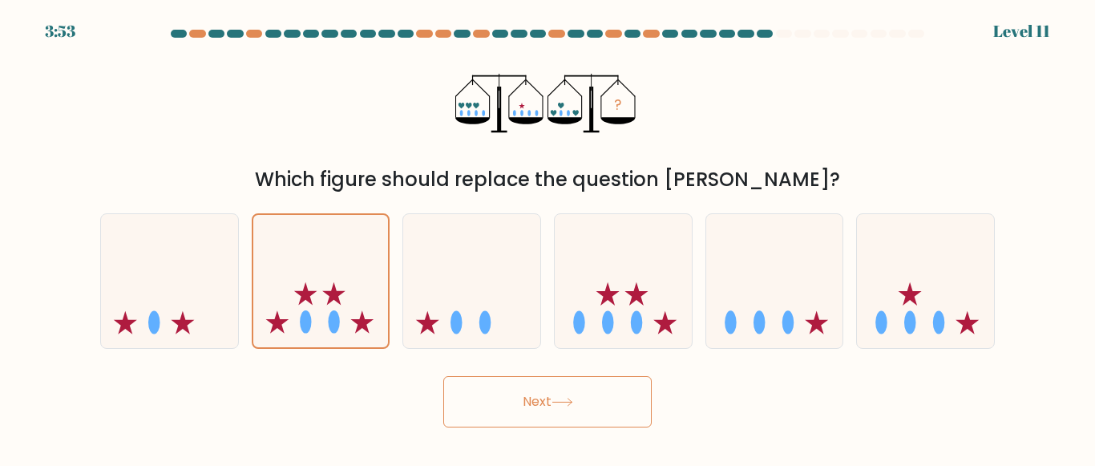
click at [465, 406] on button "Next" at bounding box center [547, 401] width 208 height 51
click at [539, 389] on button "Next" at bounding box center [547, 401] width 208 height 51
click at [534, 403] on button "Next" at bounding box center [547, 401] width 208 height 51
click at [558, 400] on icon at bounding box center [563, 402] width 22 height 9
click at [531, 405] on button "Next" at bounding box center [547, 401] width 208 height 51
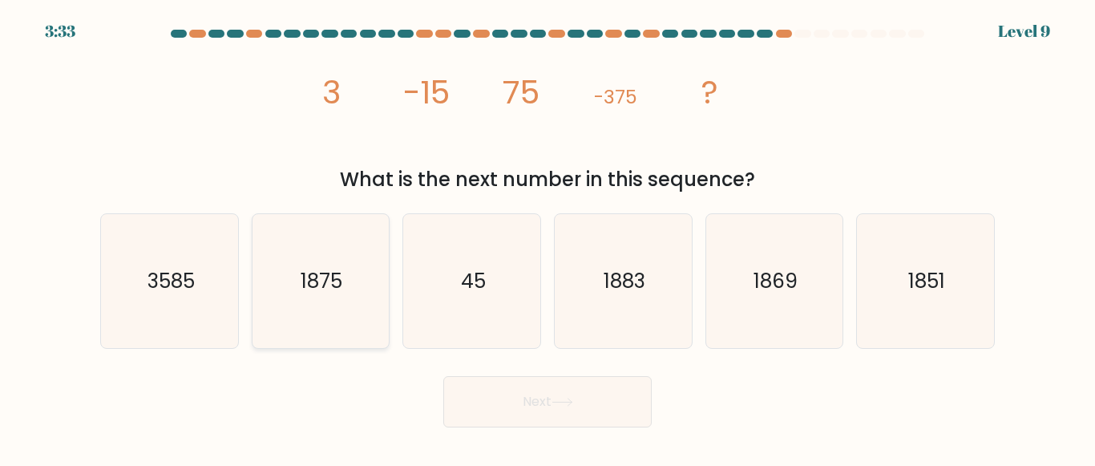
click at [369, 328] on icon "1875" at bounding box center [320, 281] width 134 height 134
click at [547, 237] on input "b. 1875" at bounding box center [547, 235] width 1 height 4
radio input "true"
click at [479, 413] on button "Next" at bounding box center [547, 401] width 208 height 51
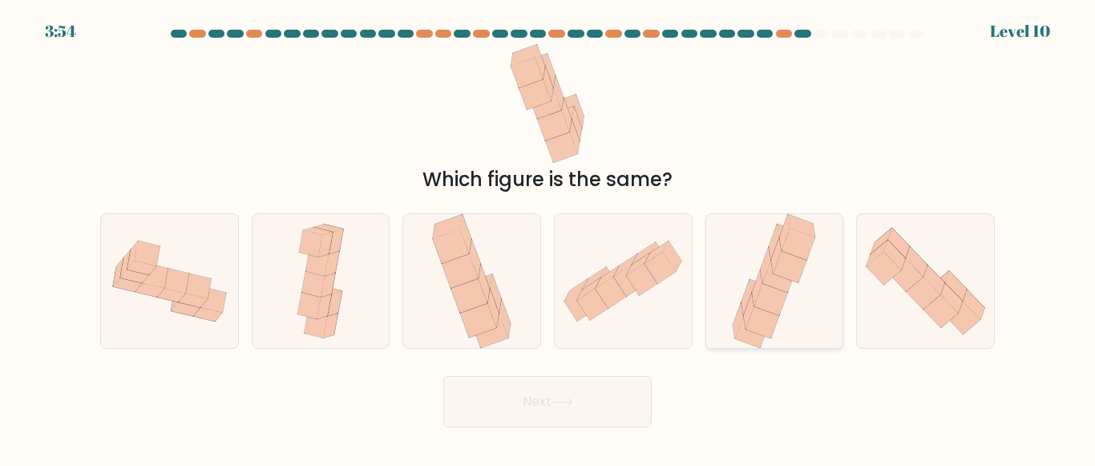
click at [745, 319] on icon at bounding box center [749, 311] width 10 height 36
click at [548, 237] on input "e." at bounding box center [547, 235] width 1 height 4
radio input "true"
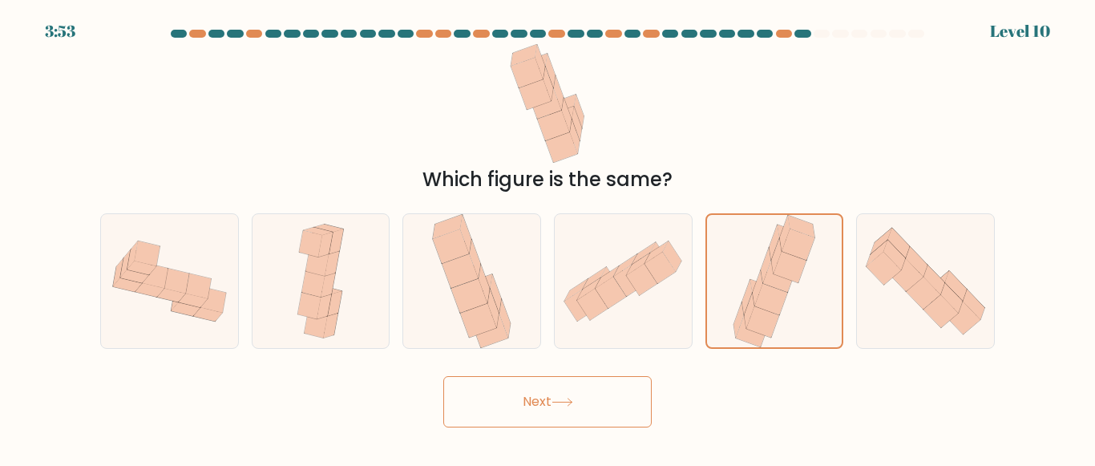
click at [596, 386] on button "Next" at bounding box center [547, 401] width 208 height 51
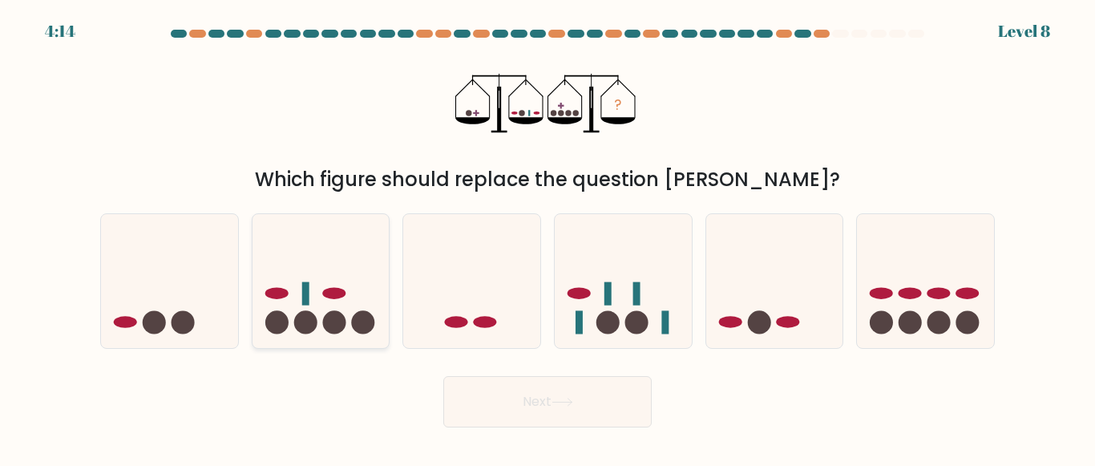
click at [314, 315] on circle at bounding box center [305, 321] width 23 height 23
click at [547, 237] on input "b." at bounding box center [547, 235] width 1 height 4
radio input "true"
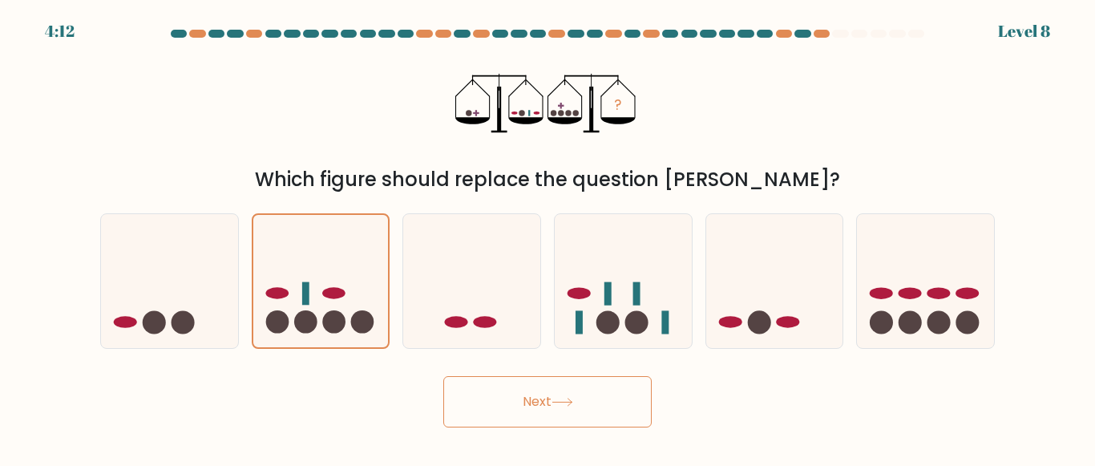
click at [515, 397] on button "Next" at bounding box center [547, 401] width 208 height 51
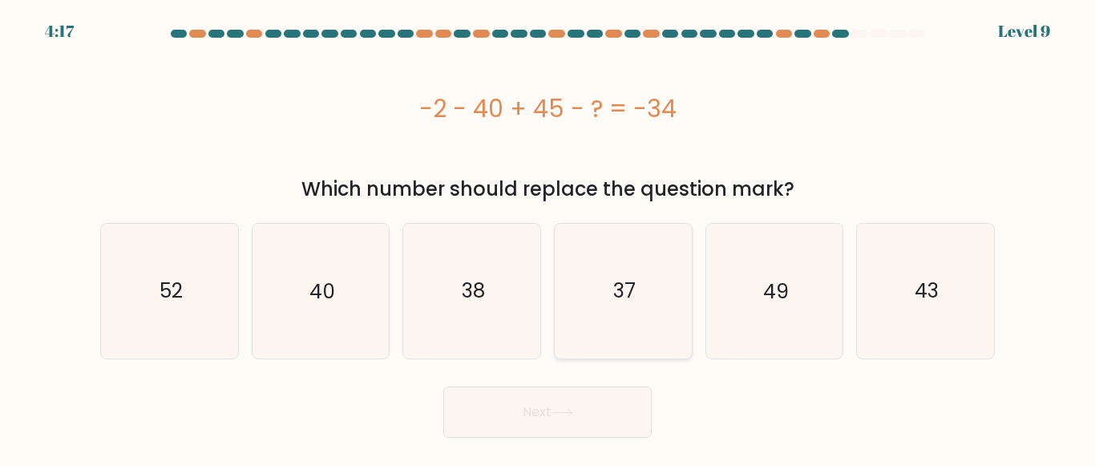
click at [631, 293] on text "37" at bounding box center [624, 291] width 22 height 28
click at [548, 237] on input "d. 37" at bounding box center [547, 235] width 1 height 4
radio input "true"
click at [556, 406] on button "Next" at bounding box center [547, 411] width 208 height 51
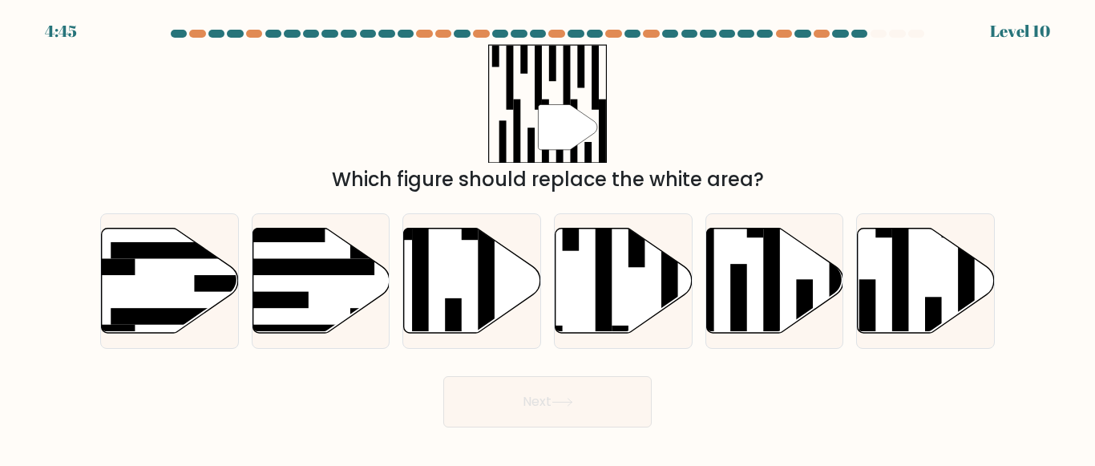
click at [848, 307] on div "e." at bounding box center [775, 280] width 152 height 135
click at [863, 307] on rect at bounding box center [867, 320] width 17 height 83
click at [548, 237] on input "f." at bounding box center [547, 235] width 1 height 4
radio input "true"
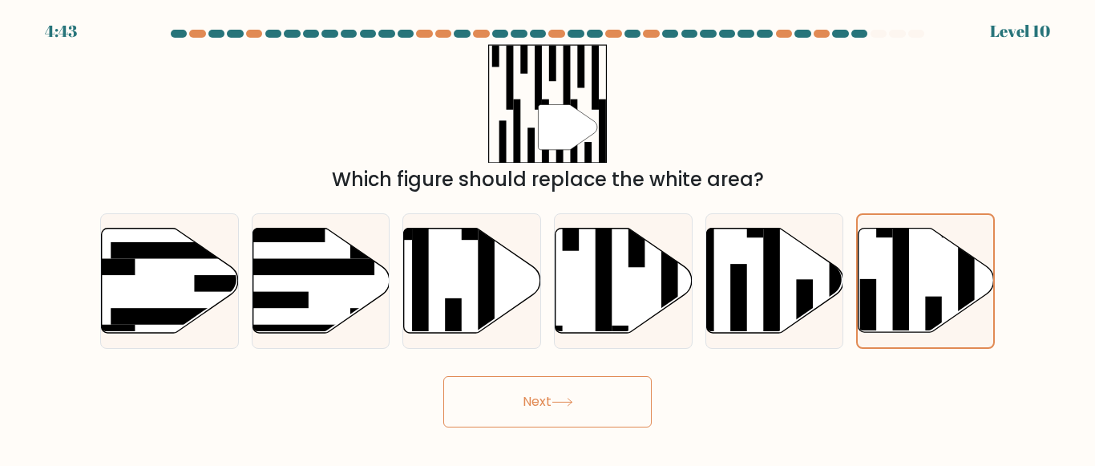
click at [612, 403] on button "Next" at bounding box center [547, 401] width 208 height 51
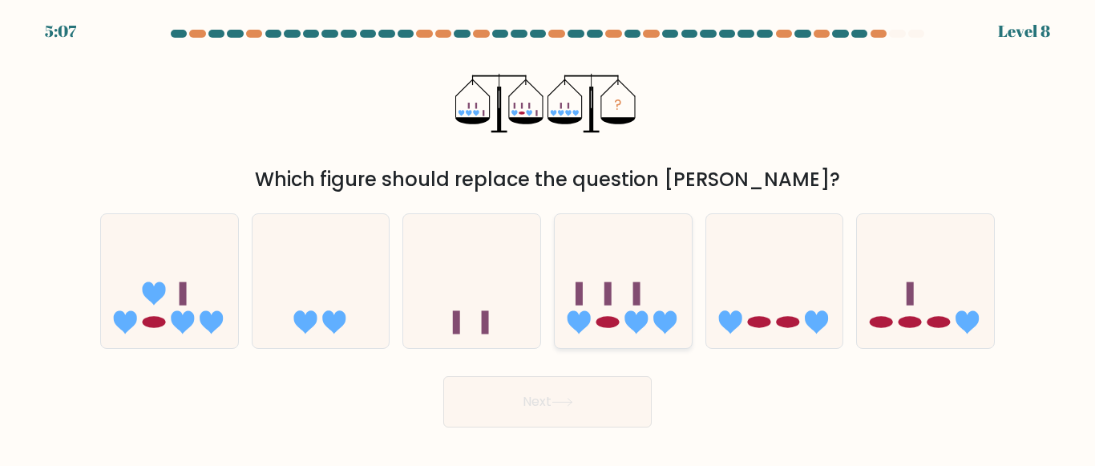
click at [634, 342] on div at bounding box center [623, 280] width 139 height 135
click at [548, 237] on input "d." at bounding box center [547, 235] width 1 height 4
radio input "true"
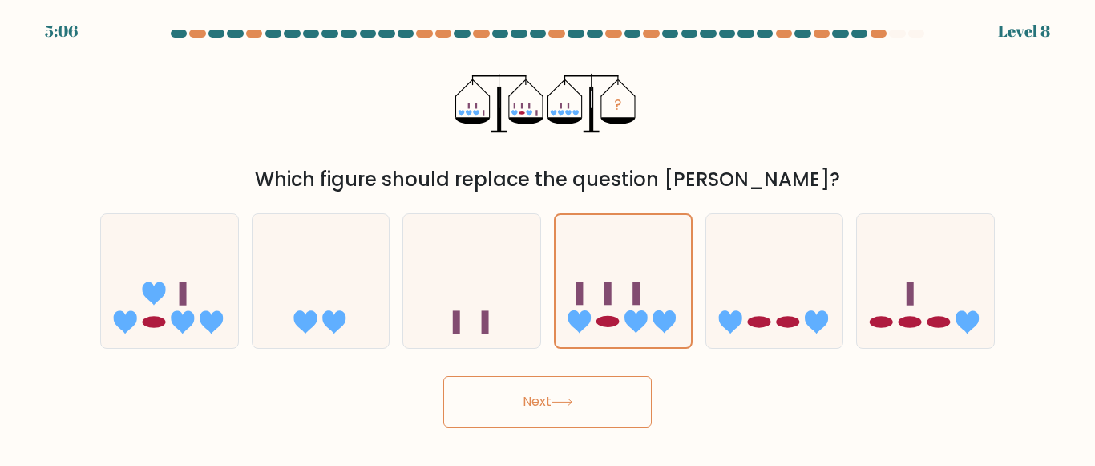
click at [588, 405] on button "Next" at bounding box center [547, 401] width 208 height 51
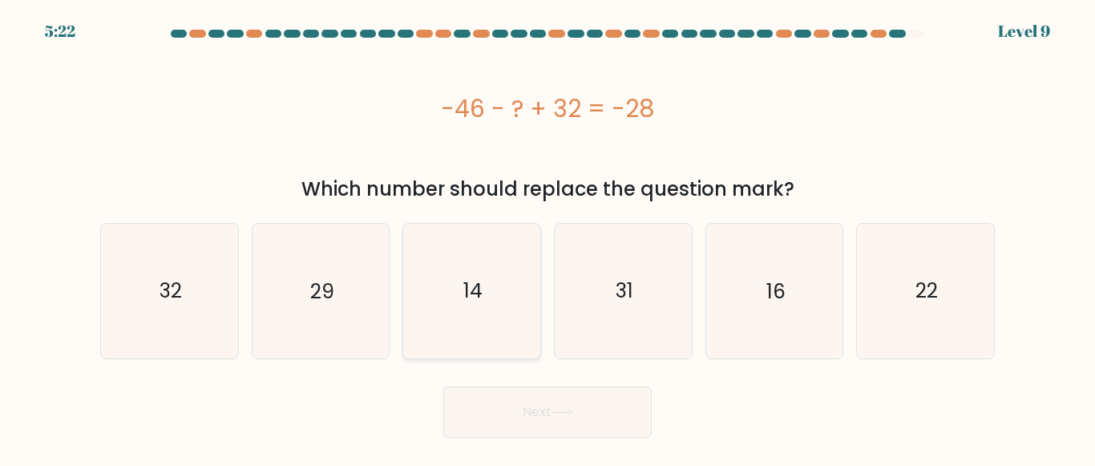
click at [498, 317] on icon "14" at bounding box center [472, 291] width 134 height 134
click at [547, 237] on input "c. 14" at bounding box center [547, 235] width 1 height 4
radio input "true"
click at [540, 426] on button "Next" at bounding box center [547, 411] width 208 height 51
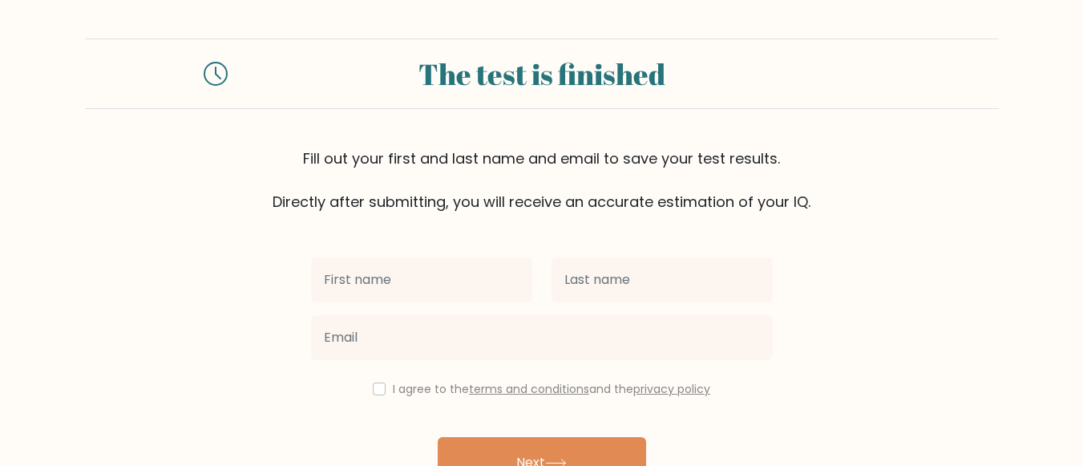
click at [455, 281] on input "text" at bounding box center [421, 279] width 221 height 45
type input "Irene Joy"
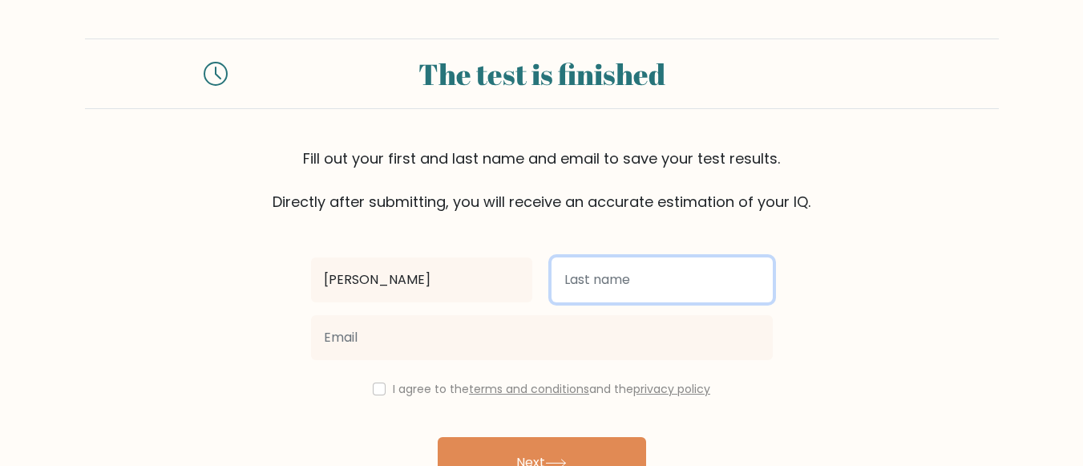
click at [607, 282] on input "text" at bounding box center [662, 279] width 221 height 45
type input "Ortega"
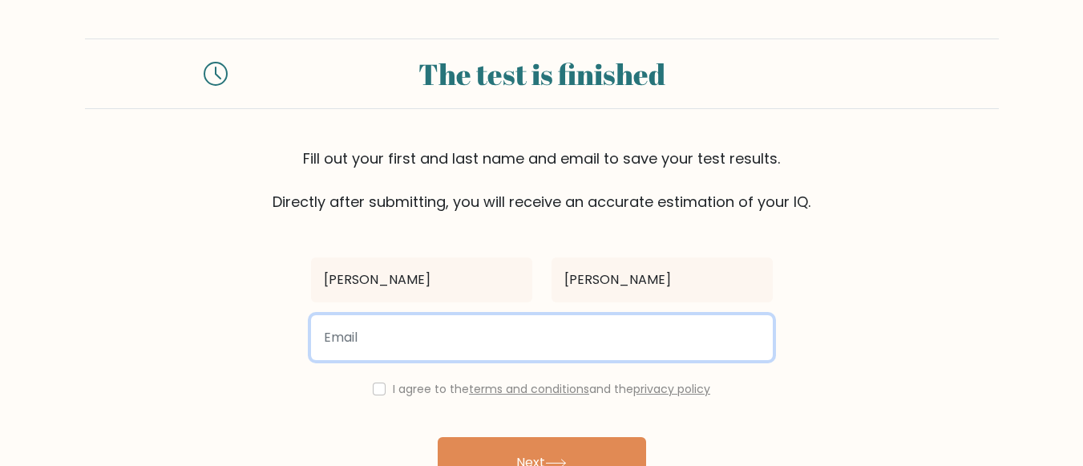
click at [530, 319] on input "email" at bounding box center [542, 337] width 462 height 45
type input "iamirene.ortega07@gmail.com"
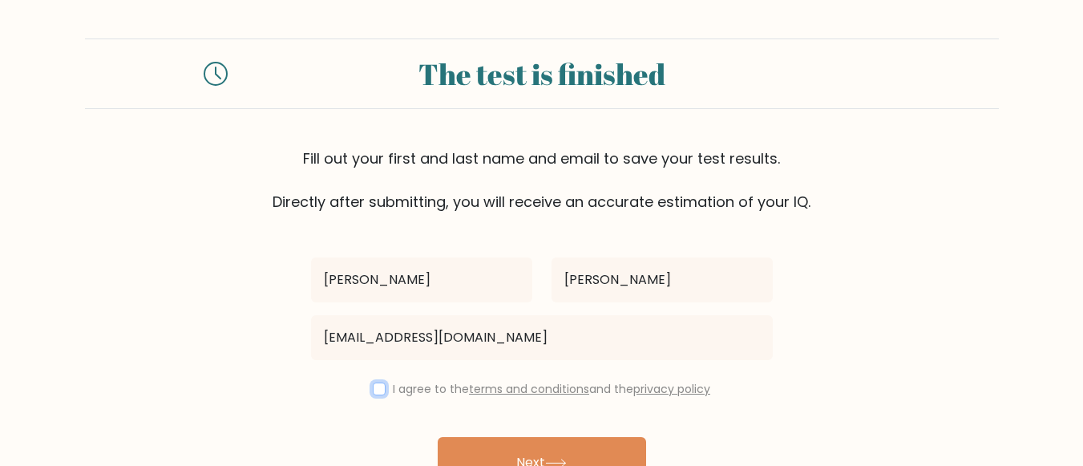
click at [378, 384] on input "checkbox" at bounding box center [379, 388] width 13 height 13
checkbox input "true"
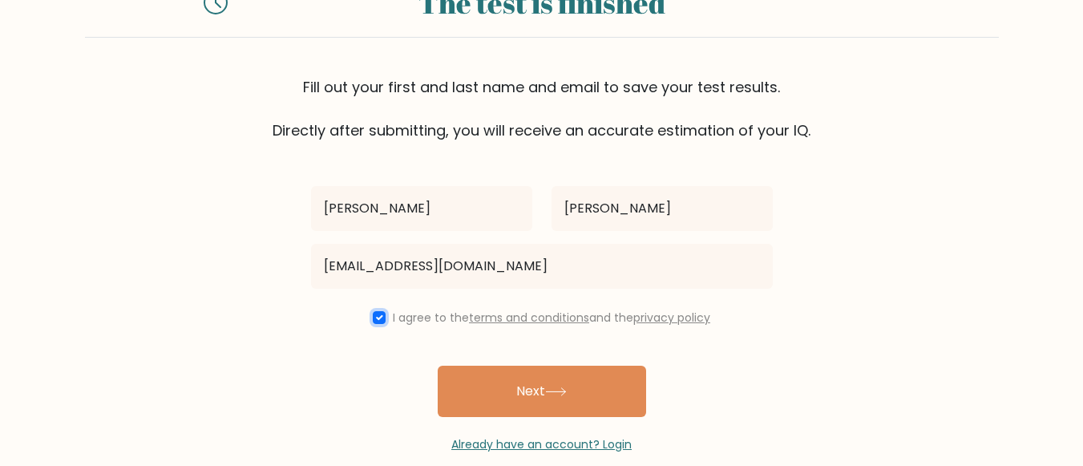
scroll to position [72, 0]
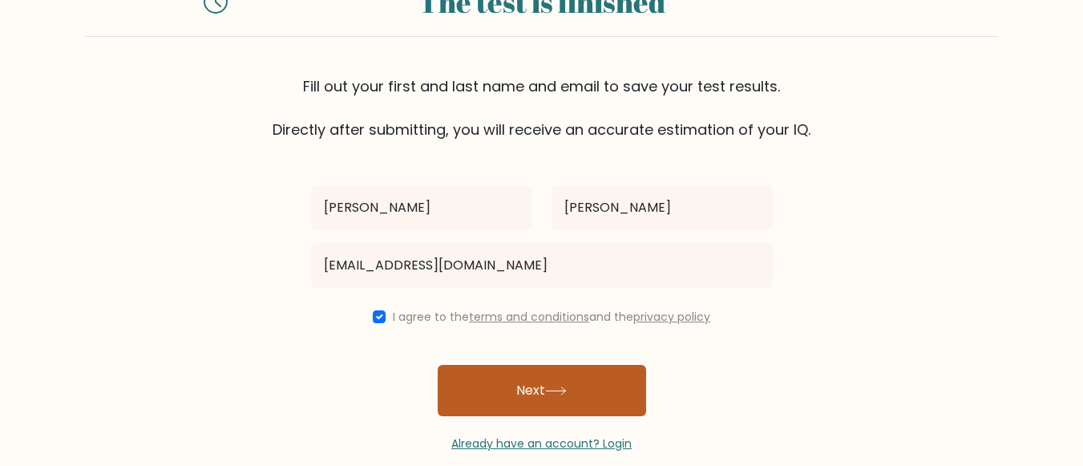
click at [604, 400] on button "Next" at bounding box center [542, 390] width 208 height 51
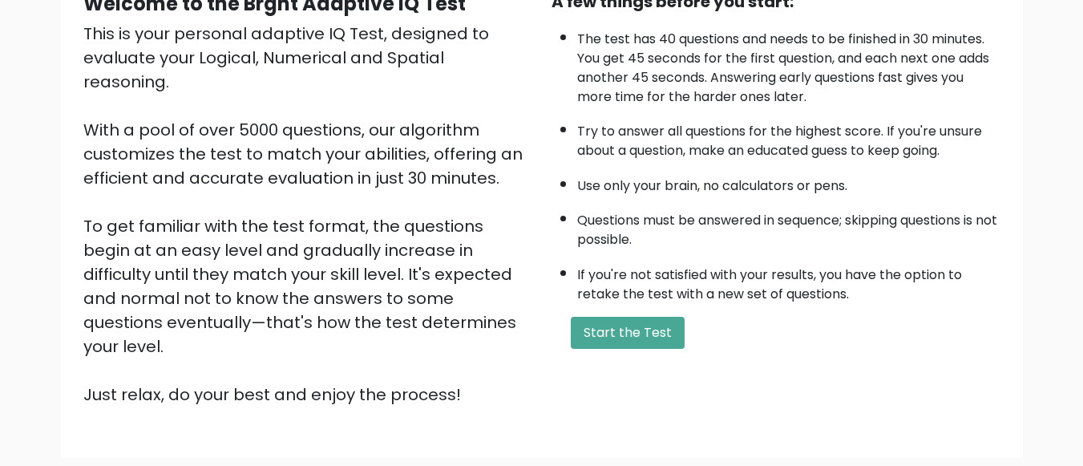
scroll to position [269, 0]
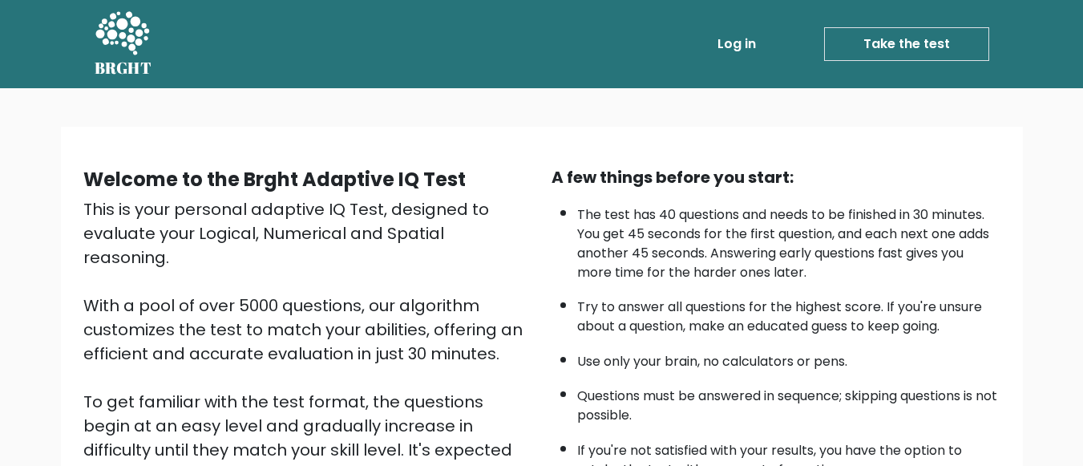
click at [903, 51] on link "Take the test" at bounding box center [906, 44] width 165 height 34
click at [915, 48] on link "Take the test" at bounding box center [906, 44] width 165 height 34
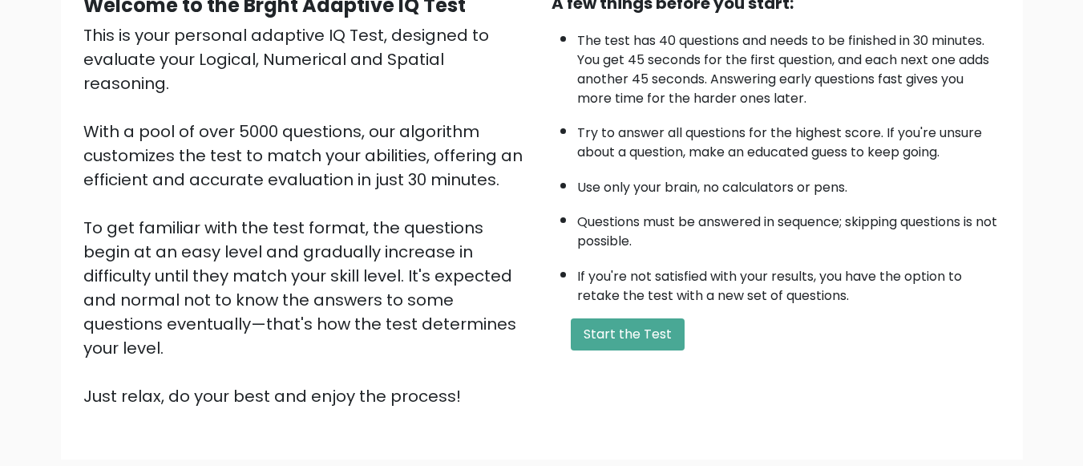
scroll to position [269, 0]
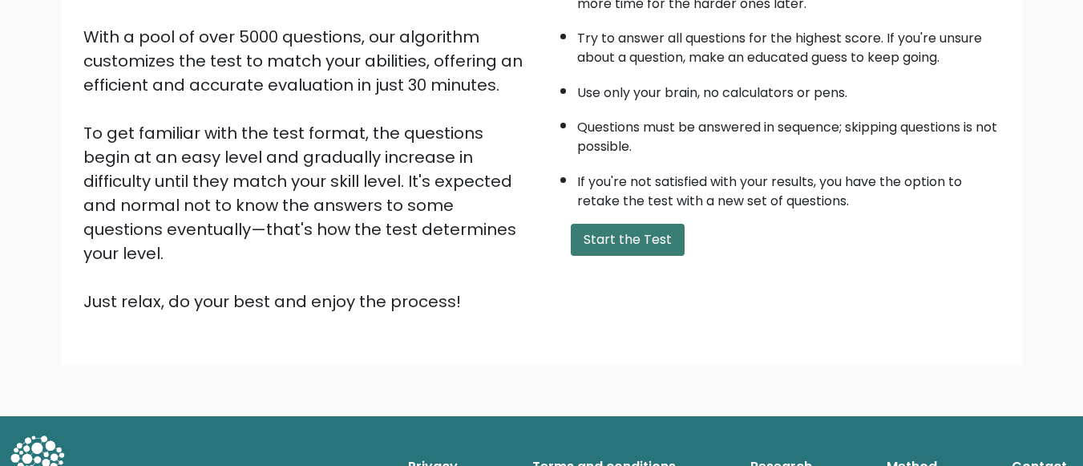
click at [677, 239] on button "Start the Test" at bounding box center [628, 240] width 114 height 32
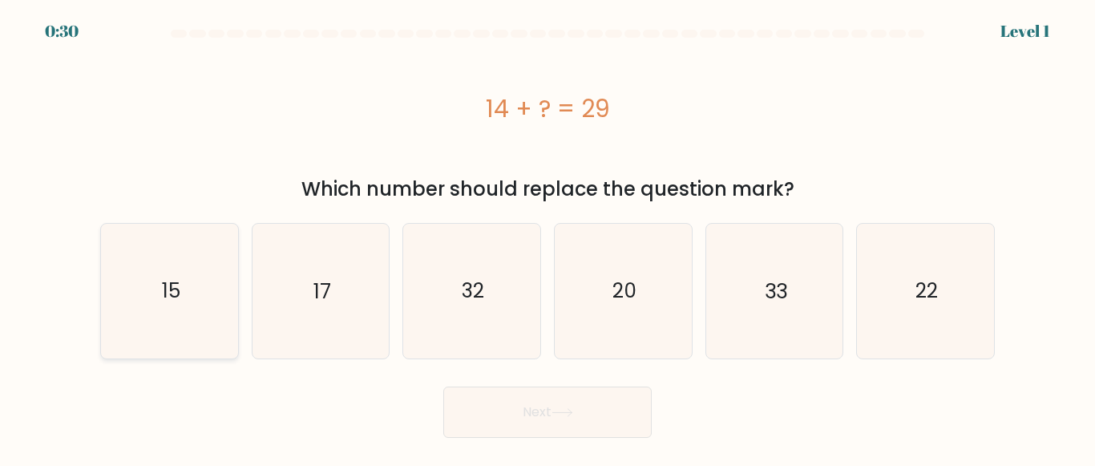
click at [167, 303] on text "15" at bounding box center [170, 291] width 18 height 28
click at [547, 237] on input "a. 15" at bounding box center [547, 235] width 1 height 4
radio input "true"
click at [468, 409] on button "Next" at bounding box center [547, 411] width 208 height 51
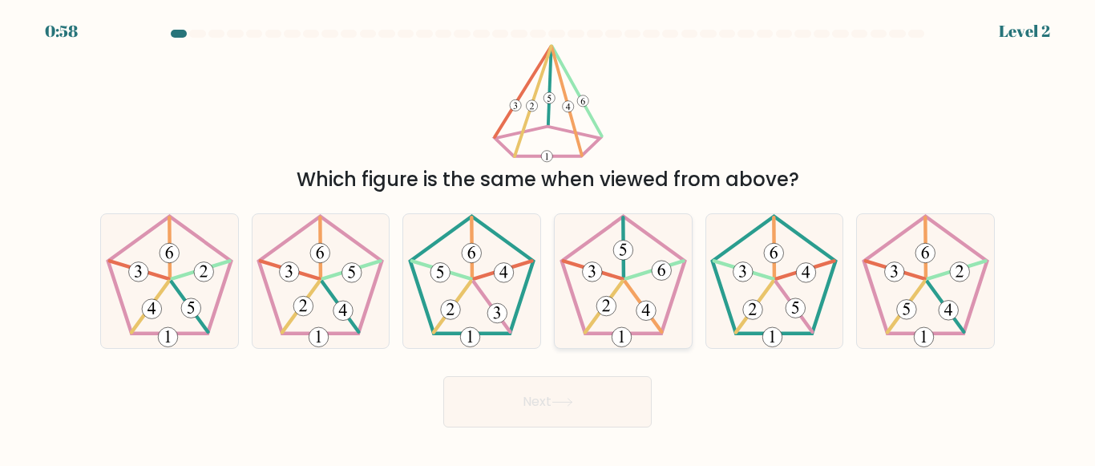
click at [632, 287] on icon at bounding box center [623, 281] width 134 height 134
click at [548, 237] on input "d." at bounding box center [547, 235] width 1 height 4
radio input "true"
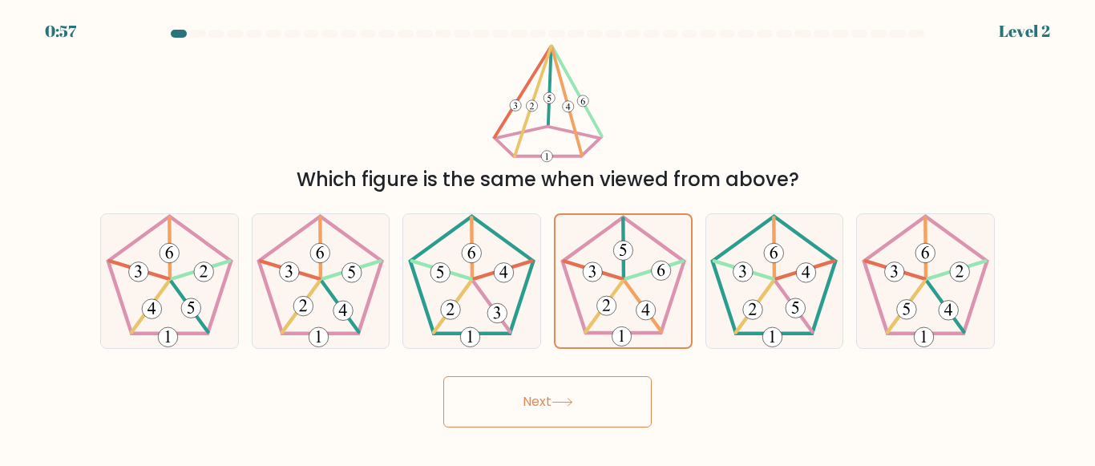
click at [547, 393] on button "Next" at bounding box center [547, 401] width 208 height 51
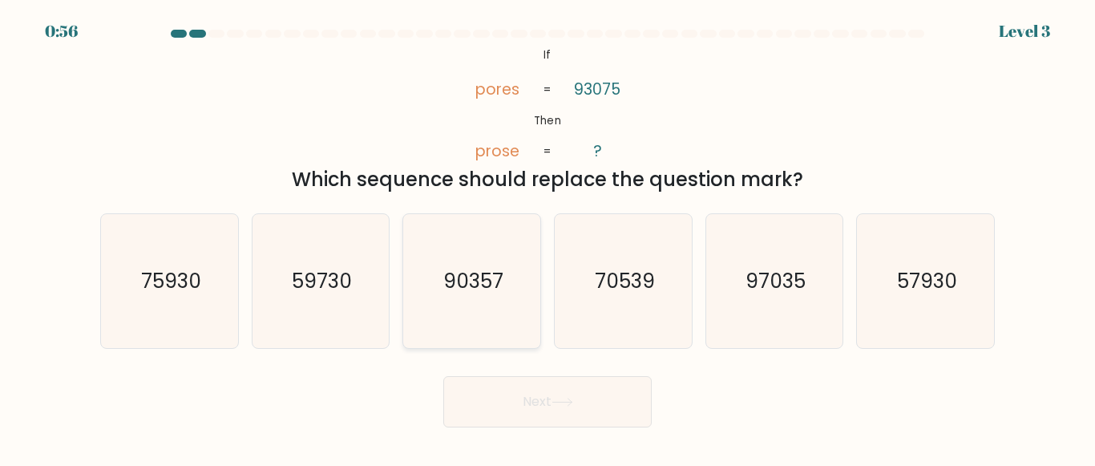
click at [460, 285] on text "90357" at bounding box center [473, 281] width 60 height 28
click at [547, 237] on input "c. 90357" at bounding box center [547, 235] width 1 height 4
radio input "true"
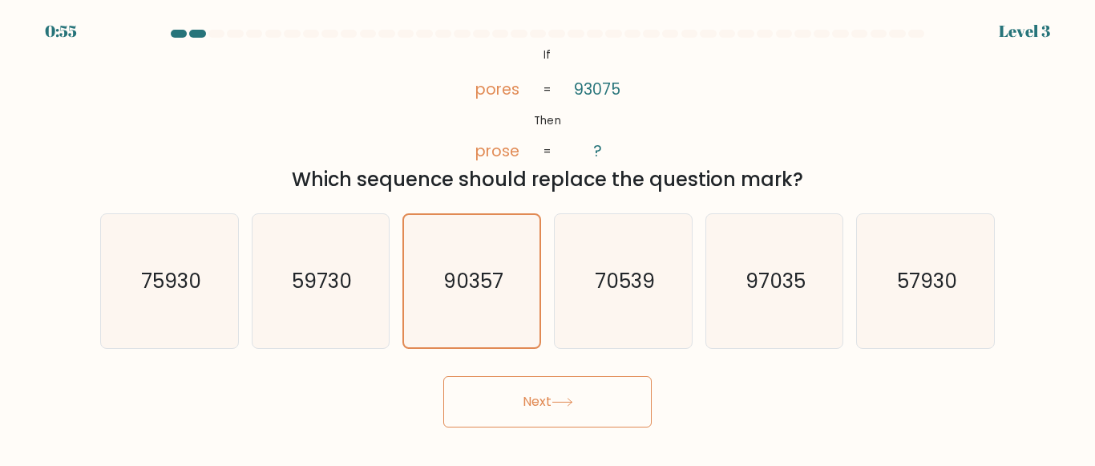
click at [481, 413] on button "Next" at bounding box center [547, 401] width 208 height 51
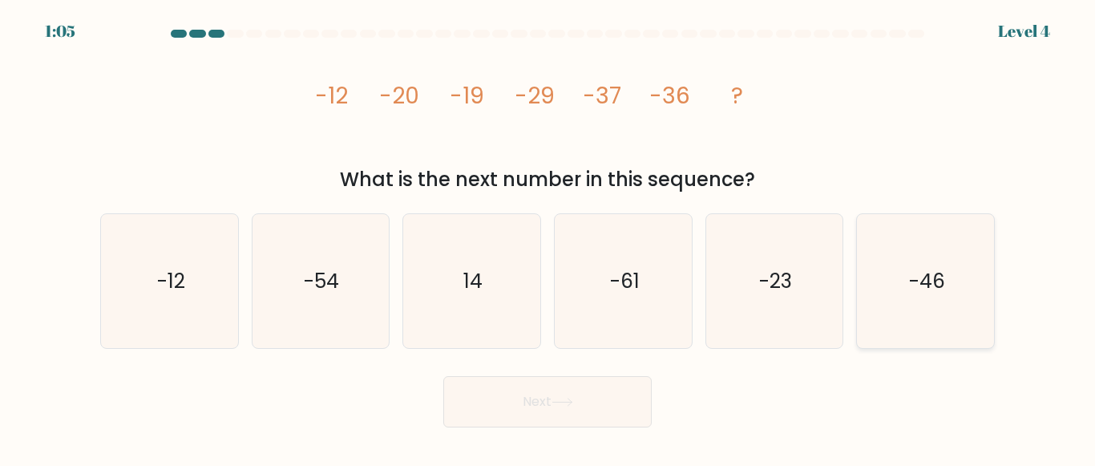
click at [891, 292] on icon "-46" at bounding box center [926, 281] width 134 height 134
click at [548, 237] on input "f. -46" at bounding box center [547, 235] width 1 height 4
radio input "true"
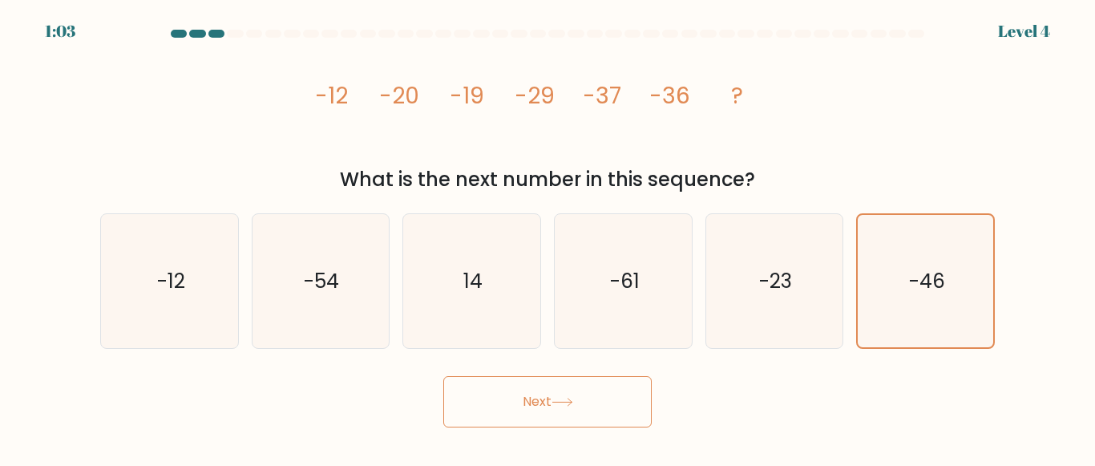
click at [549, 420] on button "Next" at bounding box center [547, 401] width 208 height 51
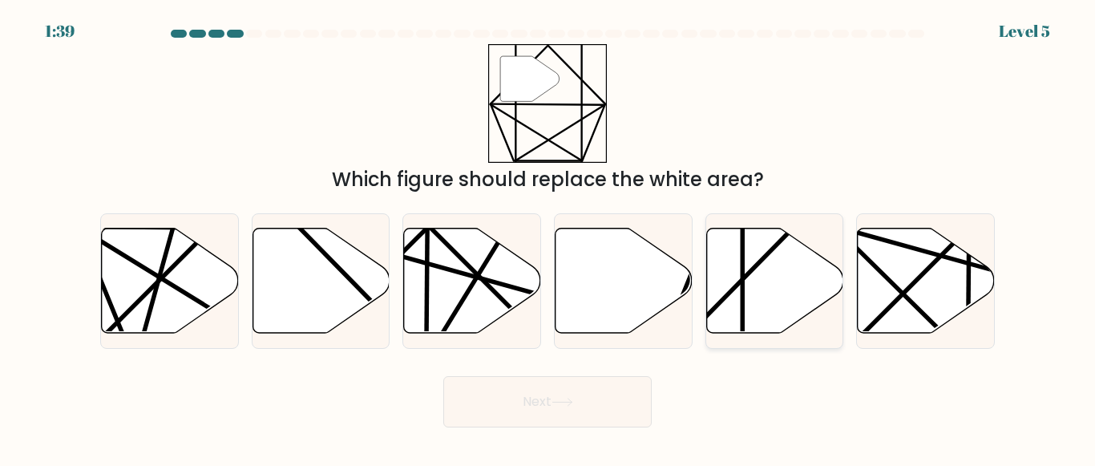
click at [745, 288] on icon at bounding box center [774, 280] width 137 height 105
click at [548, 237] on input "e." at bounding box center [547, 235] width 1 height 4
radio input "true"
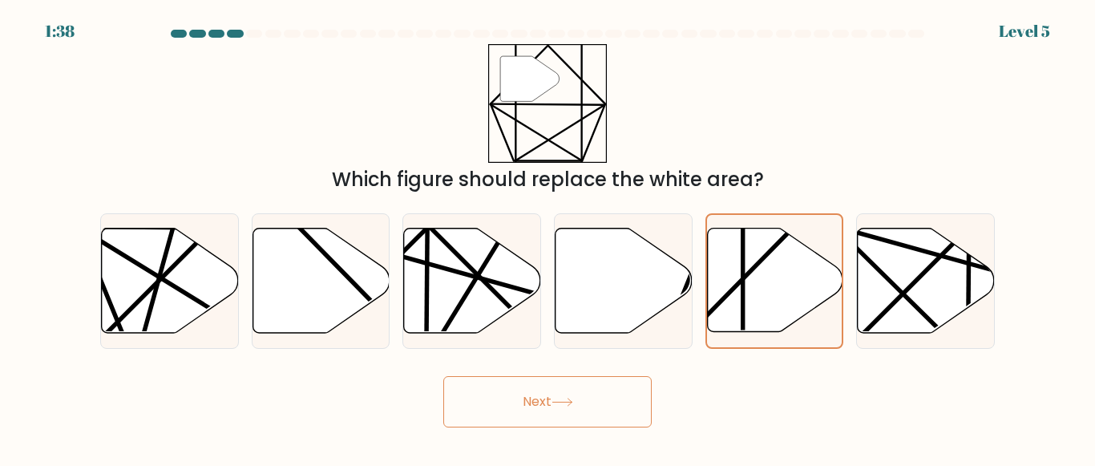
click at [572, 393] on button "Next" at bounding box center [547, 401] width 208 height 51
click at [529, 412] on button "Next" at bounding box center [547, 401] width 208 height 51
click at [544, 400] on button "Next" at bounding box center [547, 401] width 208 height 51
click at [515, 401] on button "Next" at bounding box center [547, 401] width 208 height 51
click at [534, 409] on button "Next" at bounding box center [547, 401] width 208 height 51
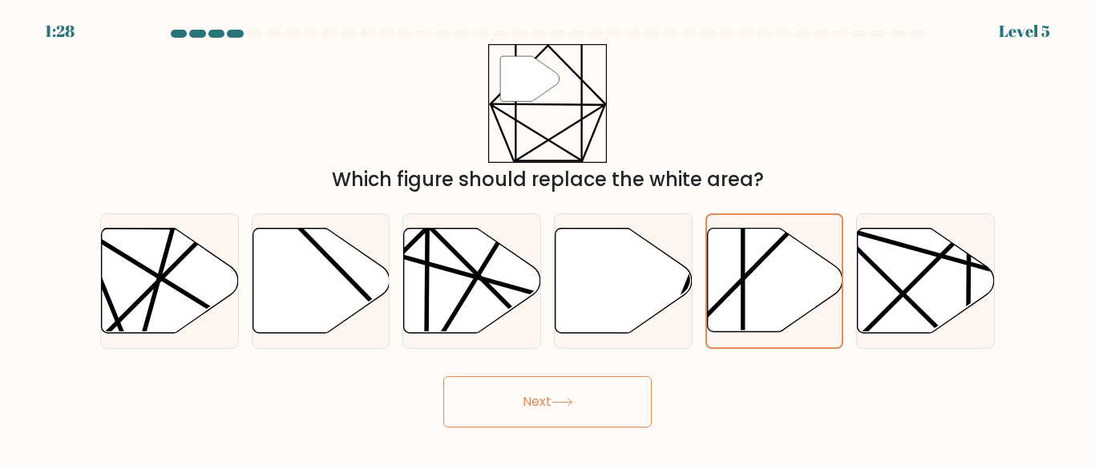
click at [553, 398] on button "Next" at bounding box center [547, 401] width 208 height 51
click at [527, 390] on button "Next" at bounding box center [547, 401] width 208 height 51
click at [535, 409] on button "Next" at bounding box center [547, 401] width 208 height 51
click at [538, 390] on button "Next" at bounding box center [547, 401] width 208 height 51
click at [719, 261] on icon at bounding box center [774, 279] width 135 height 103
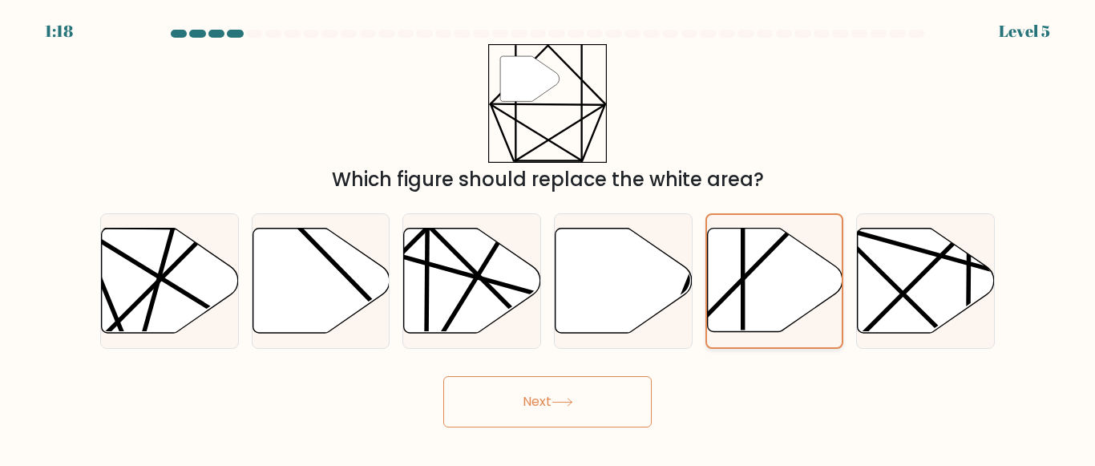
click at [548, 237] on input "e." at bounding box center [547, 235] width 1 height 4
click at [536, 111] on icon """ at bounding box center [547, 103] width 119 height 119
click at [743, 279] on line at bounding box center [743, 337] width 0 height 269
click at [548, 237] on input "e." at bounding box center [547, 235] width 1 height 4
click at [640, 289] on icon at bounding box center [624, 280] width 137 height 105
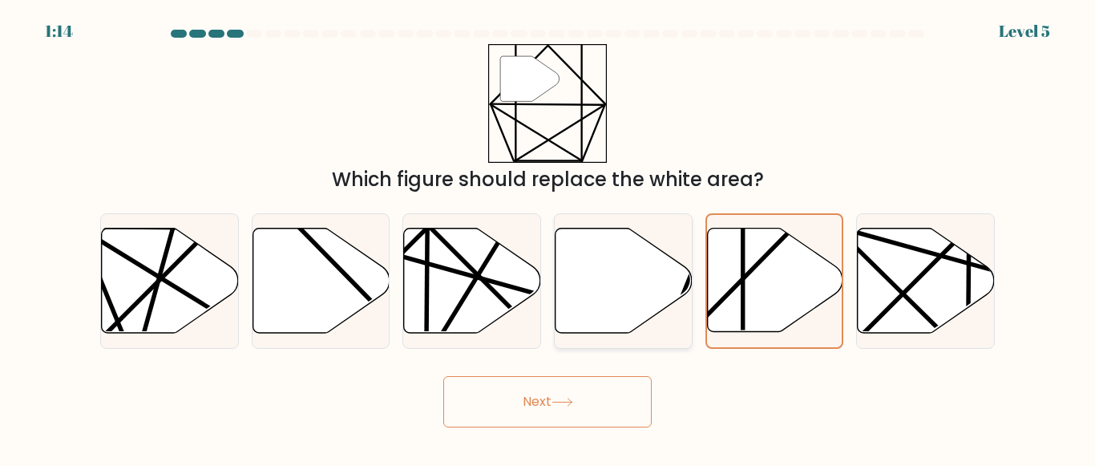
click at [548, 237] on input "d." at bounding box center [547, 235] width 1 height 4
radio input "true"
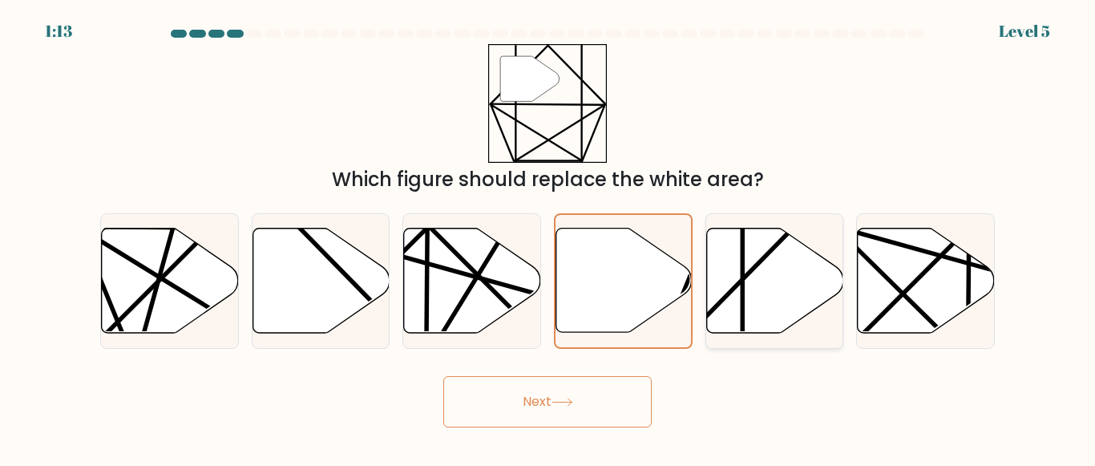
click at [749, 275] on icon at bounding box center [817, 337] width 267 height 268
click at [548, 237] on input "e." at bounding box center [547, 235] width 1 height 4
radio input "true"
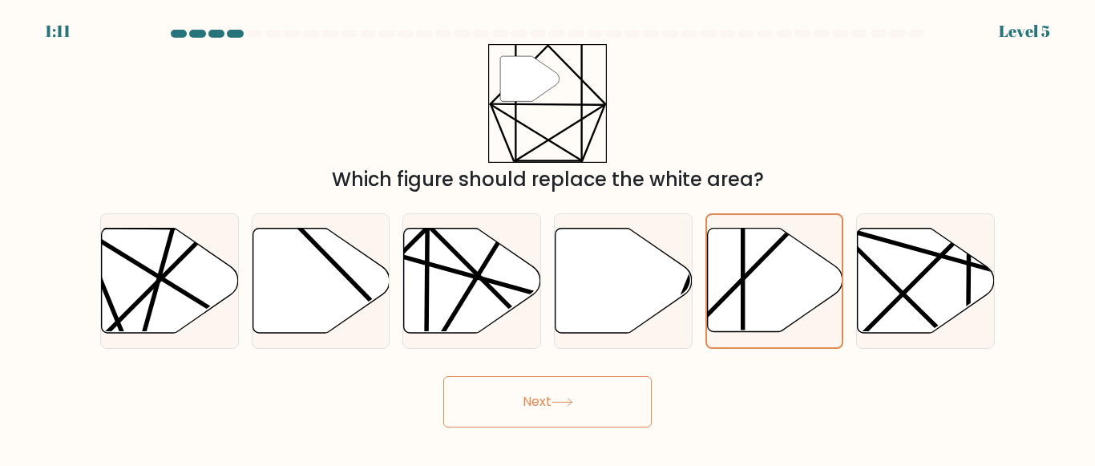
click at [526, 404] on button "Next" at bounding box center [547, 401] width 208 height 51
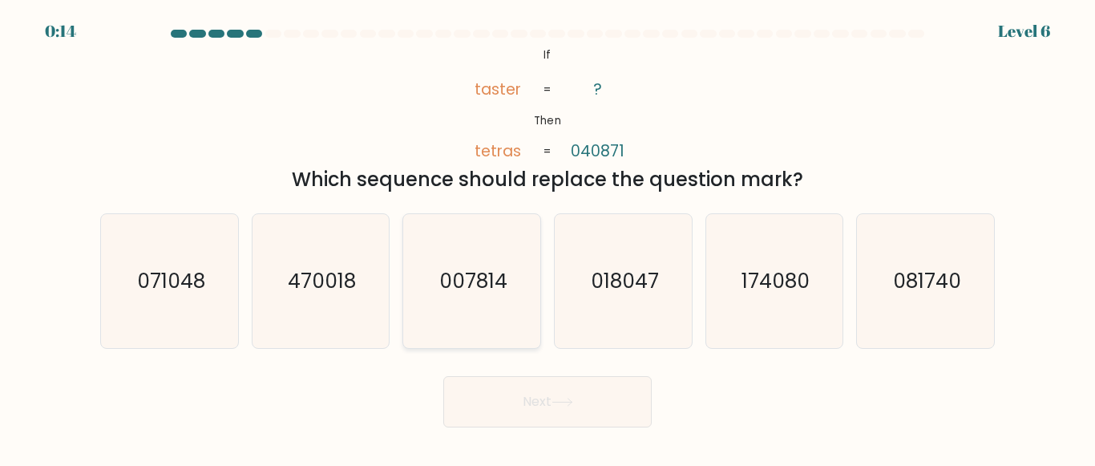
click at [472, 290] on text "007814" at bounding box center [473, 281] width 68 height 28
click at [547, 237] on input "c. 007814" at bounding box center [547, 235] width 1 height 4
radio input "true"
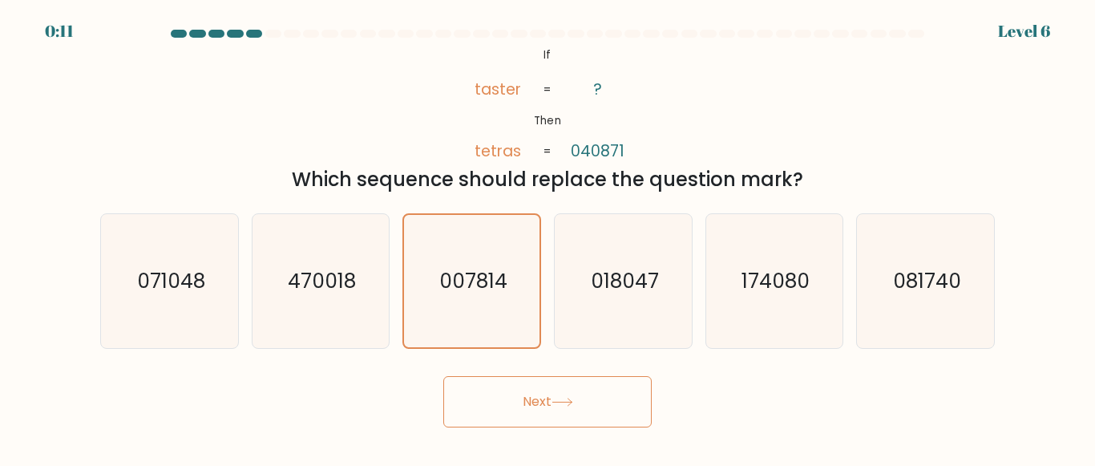
click at [543, 414] on button "Next" at bounding box center [547, 401] width 208 height 51
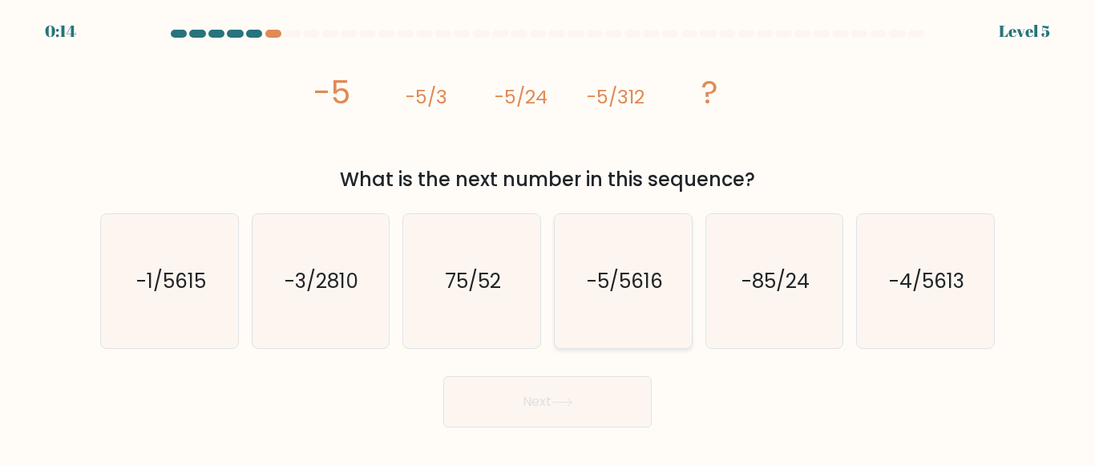
click at [650, 272] on text "-5/5616" at bounding box center [624, 281] width 76 height 28
click at [548, 237] on input "d. -5/5616" at bounding box center [547, 235] width 1 height 4
radio input "true"
click at [541, 398] on button "Next" at bounding box center [547, 401] width 208 height 51
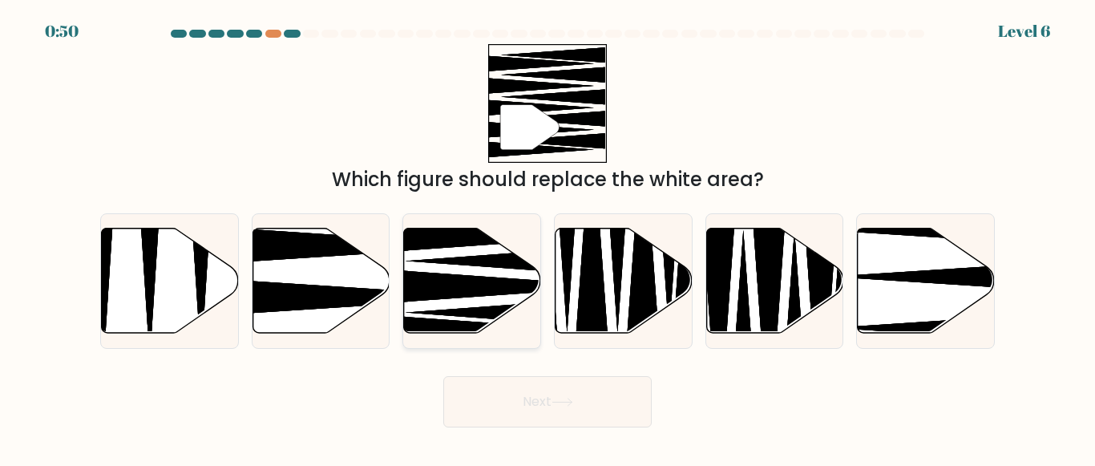
click at [444, 274] on icon at bounding box center [499, 286] width 246 height 35
click at [547, 237] on input "c." at bounding box center [547, 235] width 1 height 4
radio input "true"
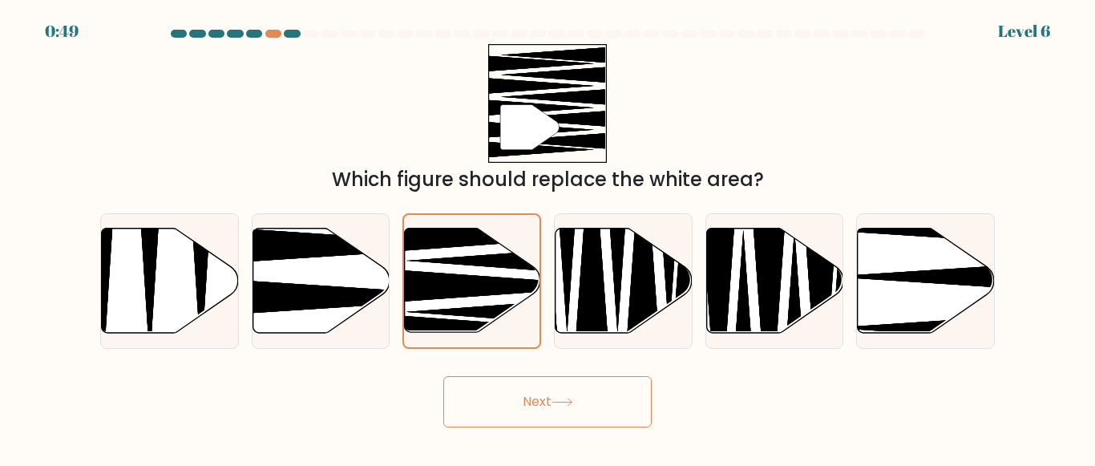
click at [468, 389] on button "Next" at bounding box center [547, 401] width 208 height 51
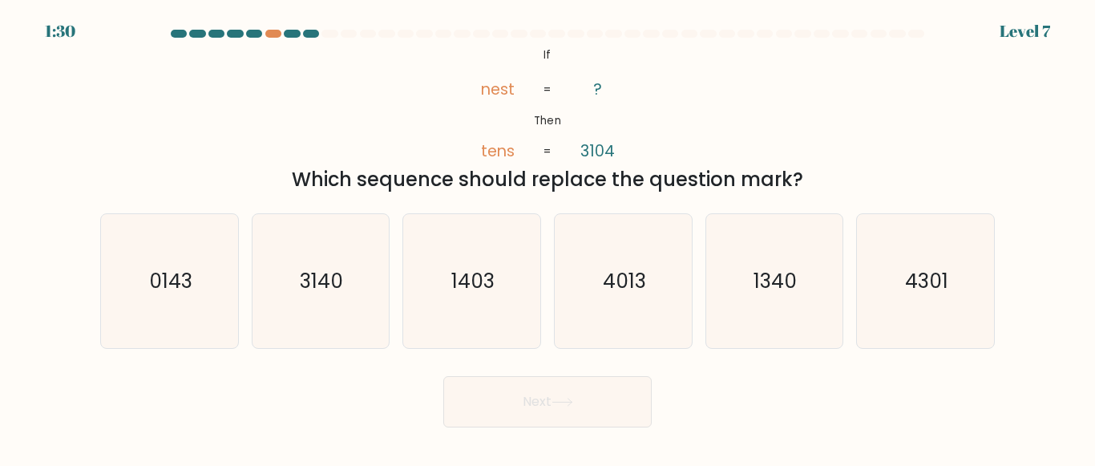
click at [275, 38] on div at bounding box center [548, 37] width 914 height 14
click at [275, 32] on div at bounding box center [273, 34] width 16 height 8
click at [618, 297] on icon "4013" at bounding box center [623, 281] width 134 height 134
click at [548, 237] on input "d. 4013" at bounding box center [547, 235] width 1 height 4
radio input "true"
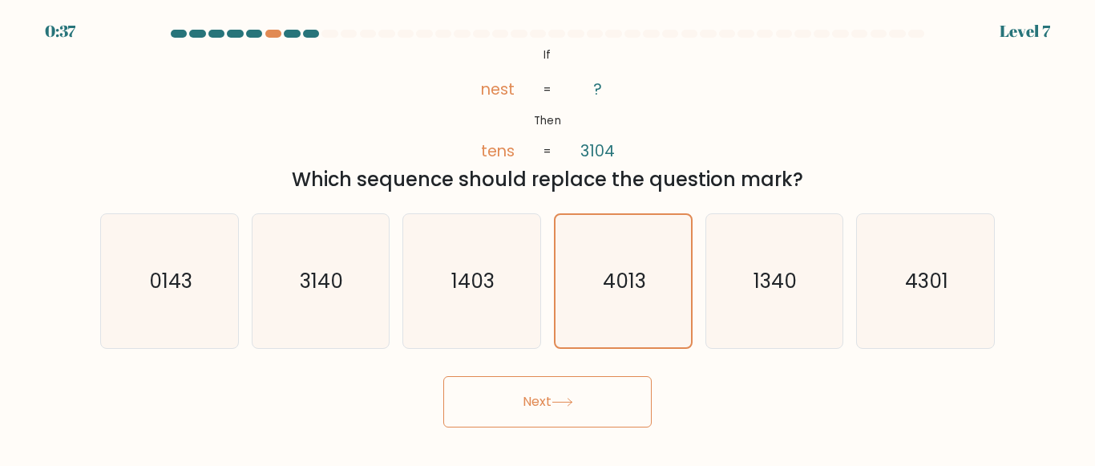
click at [608, 393] on button "Next" at bounding box center [547, 401] width 208 height 51
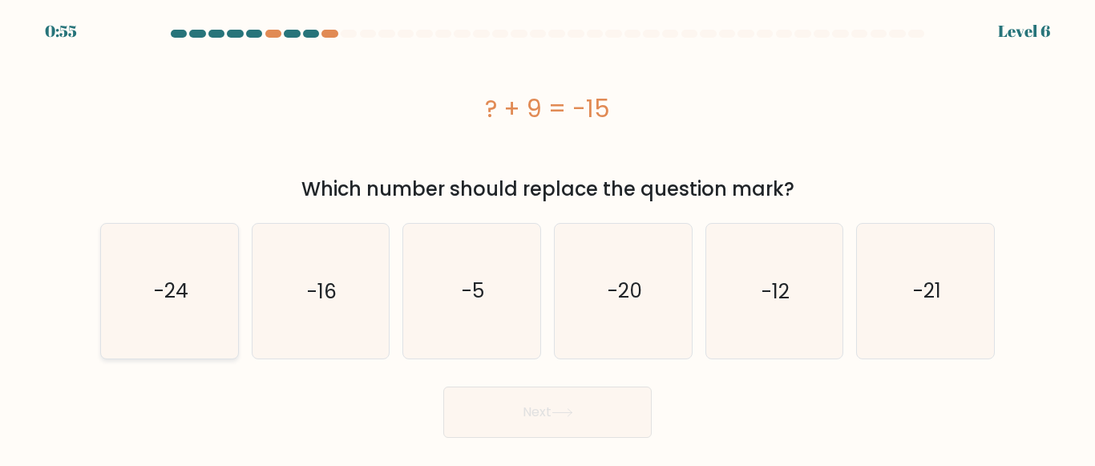
click at [207, 293] on icon "-24" at bounding box center [170, 291] width 134 height 134
click at [547, 237] on input "a. -24" at bounding box center [547, 235] width 1 height 4
radio input "true"
click at [511, 430] on button "Next" at bounding box center [547, 411] width 208 height 51
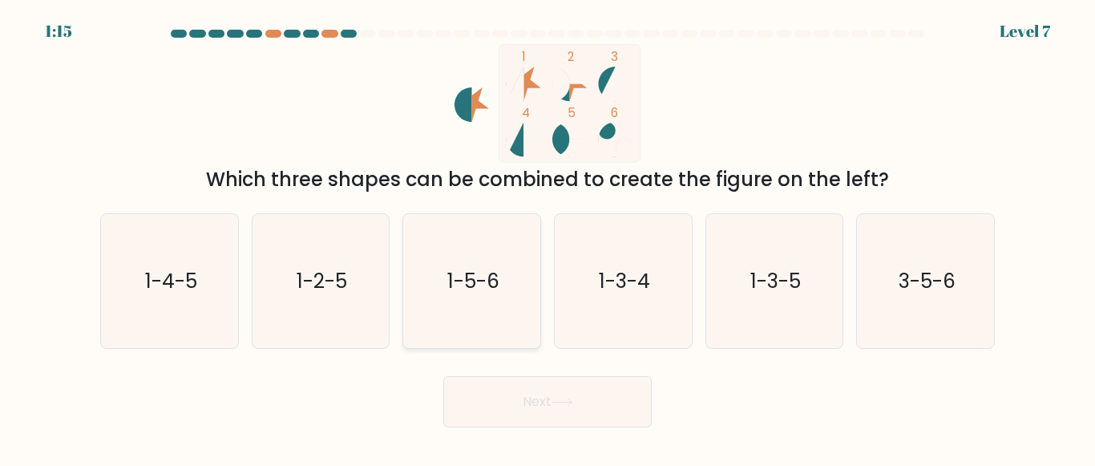
click at [507, 298] on icon "1-5-6" at bounding box center [472, 281] width 134 height 134
click at [547, 237] on input "c. 1-5-6" at bounding box center [547, 235] width 1 height 4
radio input "true"
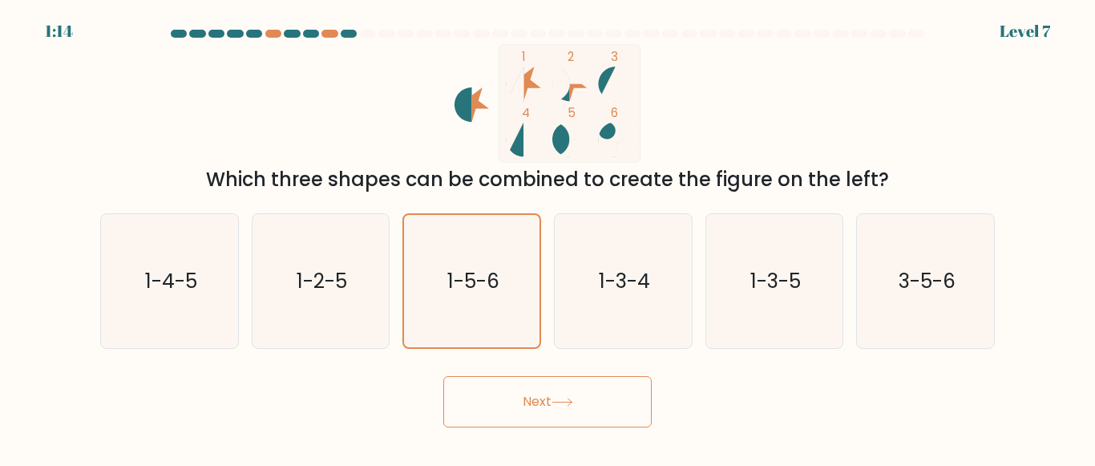
click at [498, 391] on button "Next" at bounding box center [547, 401] width 208 height 51
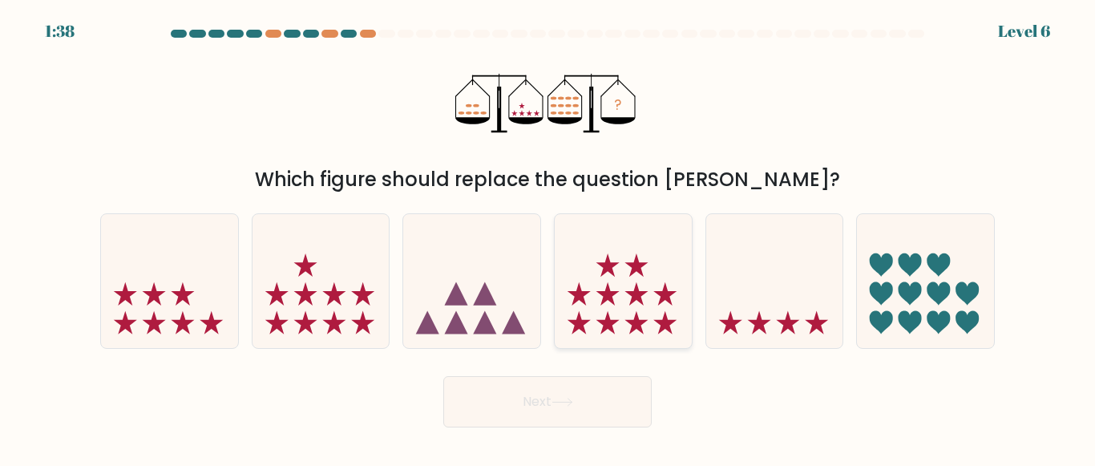
drag, startPoint x: 628, startPoint y: 253, endPoint x: 625, endPoint y: 264, distance: 10.7
click at [627, 253] on icon at bounding box center [623, 280] width 137 height 113
click at [548, 237] on input "d." at bounding box center [547, 235] width 1 height 4
radio input "true"
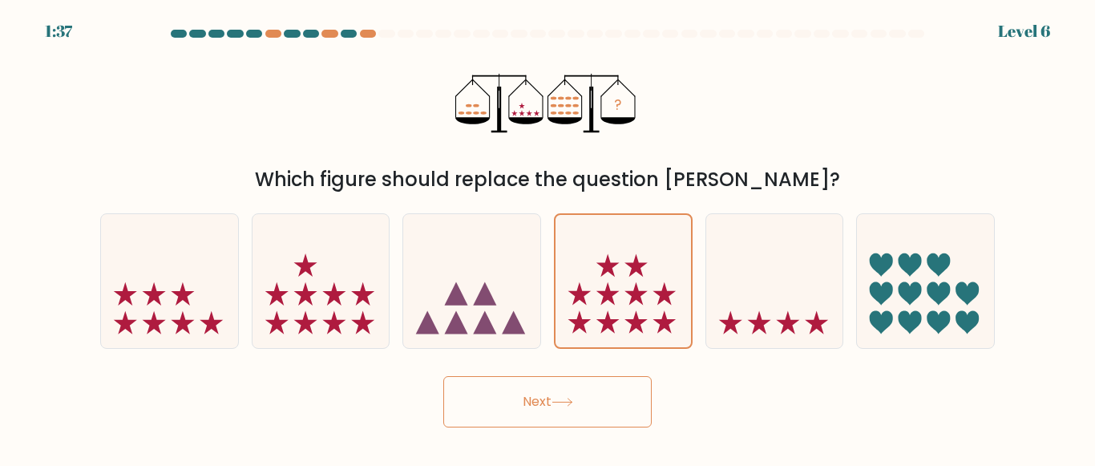
click at [590, 397] on button "Next" at bounding box center [547, 401] width 208 height 51
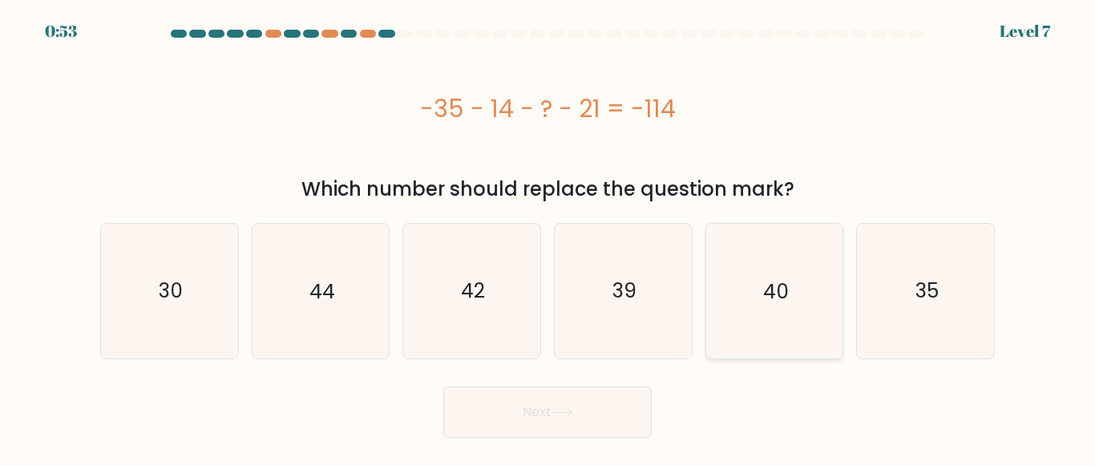
click at [803, 273] on icon "40" at bounding box center [774, 291] width 134 height 134
click at [548, 237] on input "e. 40" at bounding box center [547, 235] width 1 height 4
radio input "true"
click at [572, 429] on button "Next" at bounding box center [547, 411] width 208 height 51
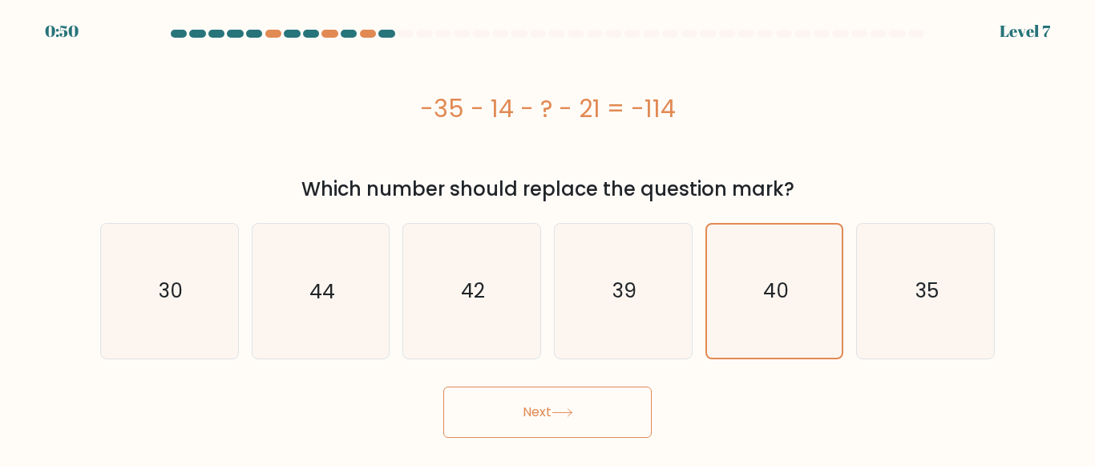
click at [559, 419] on button "Next" at bounding box center [547, 411] width 208 height 51
click at [526, 422] on button "Next" at bounding box center [547, 411] width 208 height 51
click at [526, 424] on button "Next" at bounding box center [547, 411] width 208 height 51
click at [586, 409] on button "Next" at bounding box center [547, 411] width 208 height 51
click at [572, 412] on icon at bounding box center [561, 412] width 19 height 7
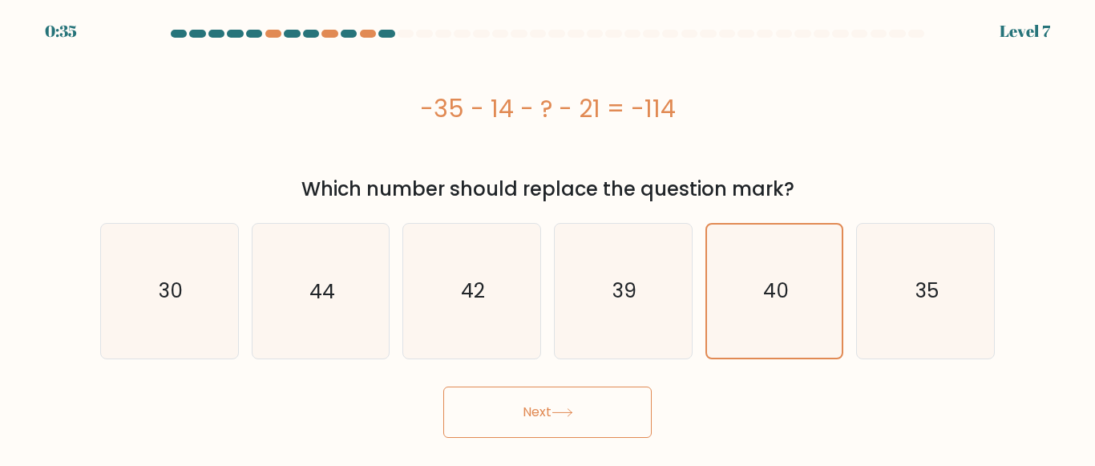
click at [572, 412] on icon at bounding box center [561, 412] width 19 height 7
click at [573, 406] on button "Next" at bounding box center [547, 411] width 208 height 51
click at [570, 405] on button "Next" at bounding box center [547, 411] width 208 height 51
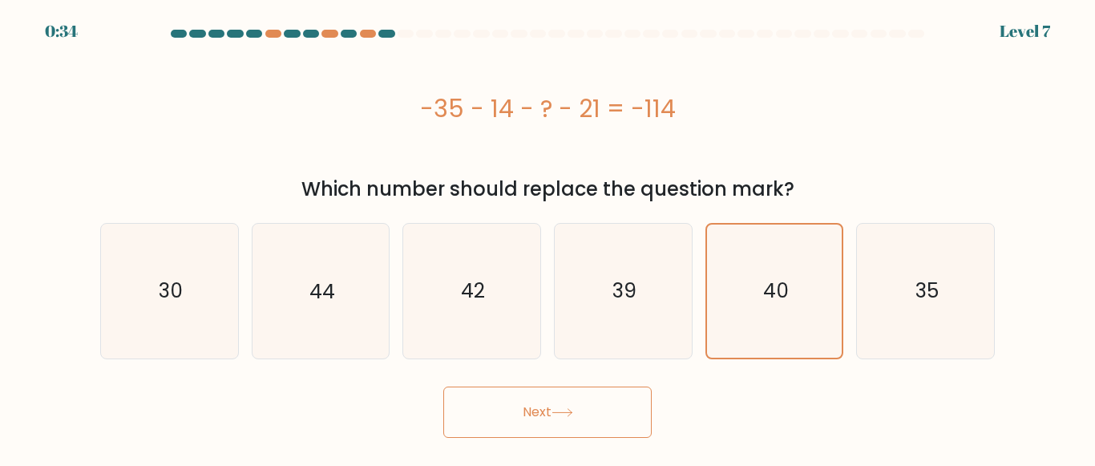
click at [565, 394] on button "Next" at bounding box center [547, 411] width 208 height 51
click at [565, 392] on button "Next" at bounding box center [547, 411] width 208 height 51
click at [559, 399] on button "Next" at bounding box center [547, 411] width 208 height 51
click at [558, 399] on button "Next" at bounding box center [547, 411] width 208 height 51
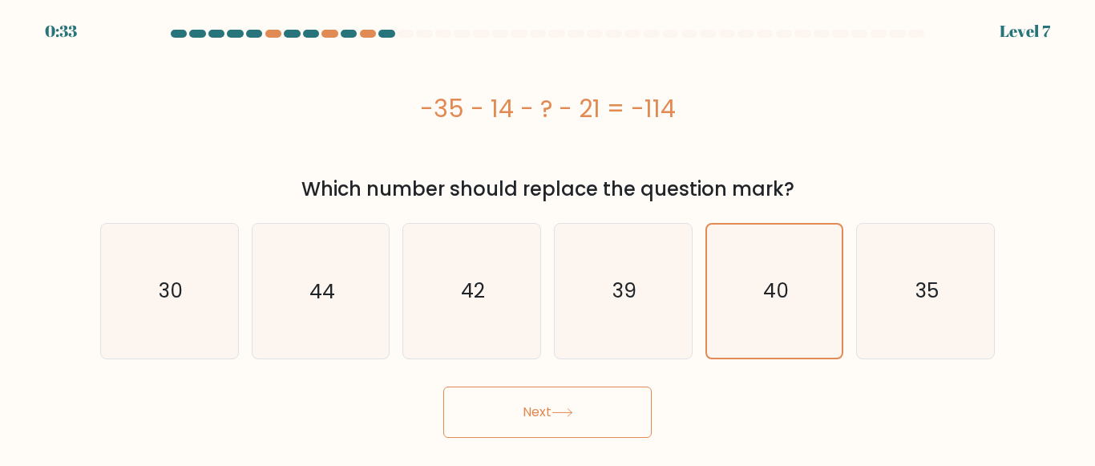
click at [558, 399] on button "Next" at bounding box center [547, 411] width 208 height 51
click at [556, 399] on button "Next" at bounding box center [547, 411] width 208 height 51
click at [555, 398] on button "Next" at bounding box center [547, 411] width 208 height 51
click at [552, 397] on button "Next" at bounding box center [547, 411] width 208 height 51
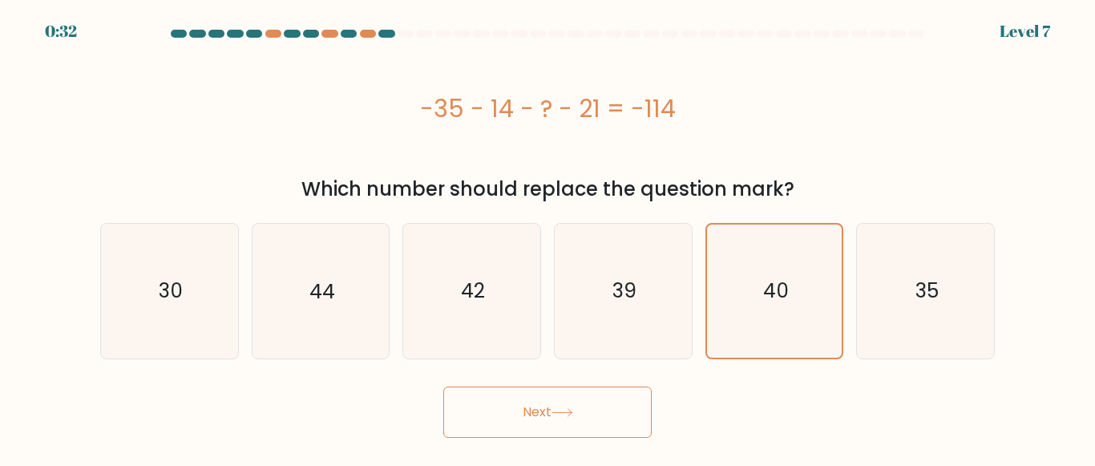
click at [551, 394] on button "Next" at bounding box center [547, 411] width 208 height 51
click at [550, 394] on button "Next" at bounding box center [547, 411] width 208 height 51
